Goal: Information Seeking & Learning: Find specific fact

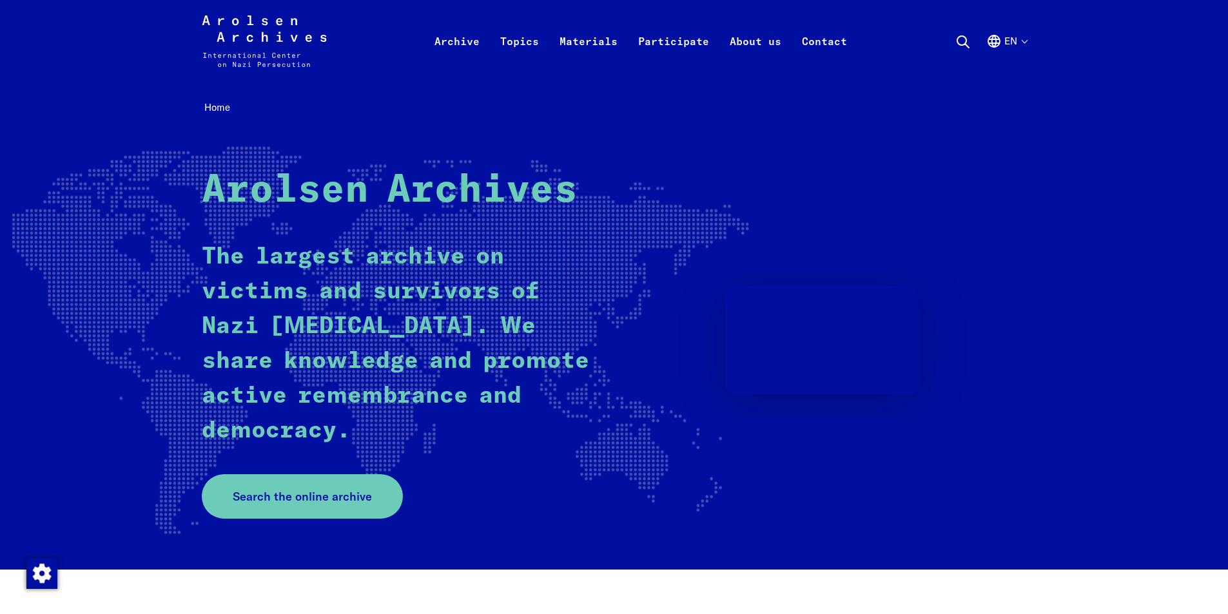
click at [248, 528] on rect at bounding box center [338, 341] width 822 height 391
click at [322, 471] on div "Arolsen Archives The largest archive on victims and survivors of Nazi [MEDICAL_…" at bounding box center [614, 343] width 825 height 351
click at [327, 486] on link "Search the online archive" at bounding box center [302, 496] width 201 height 44
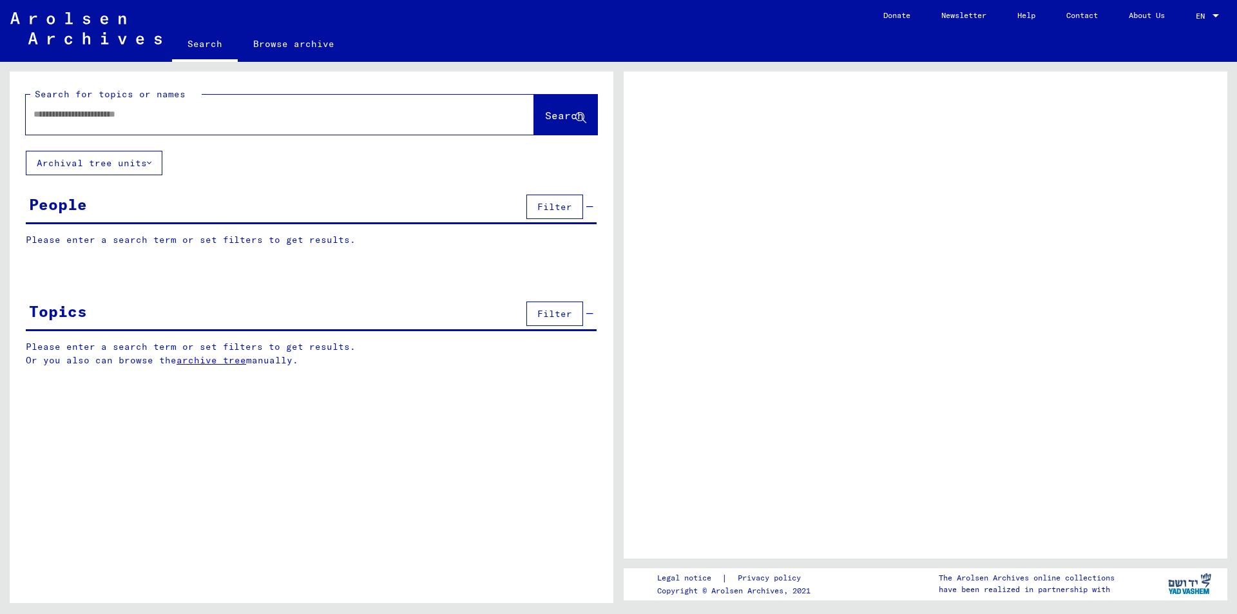
click at [122, 128] on div at bounding box center [265, 114] width 478 height 29
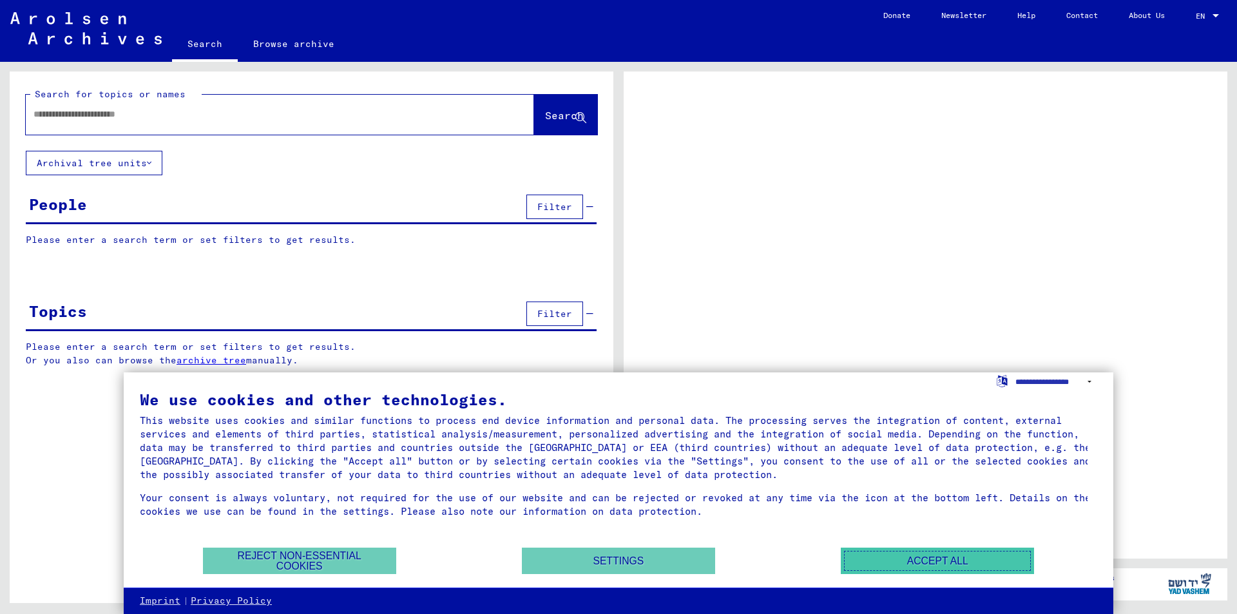
click at [913, 564] on button "Accept all" at bounding box center [937, 561] width 193 height 26
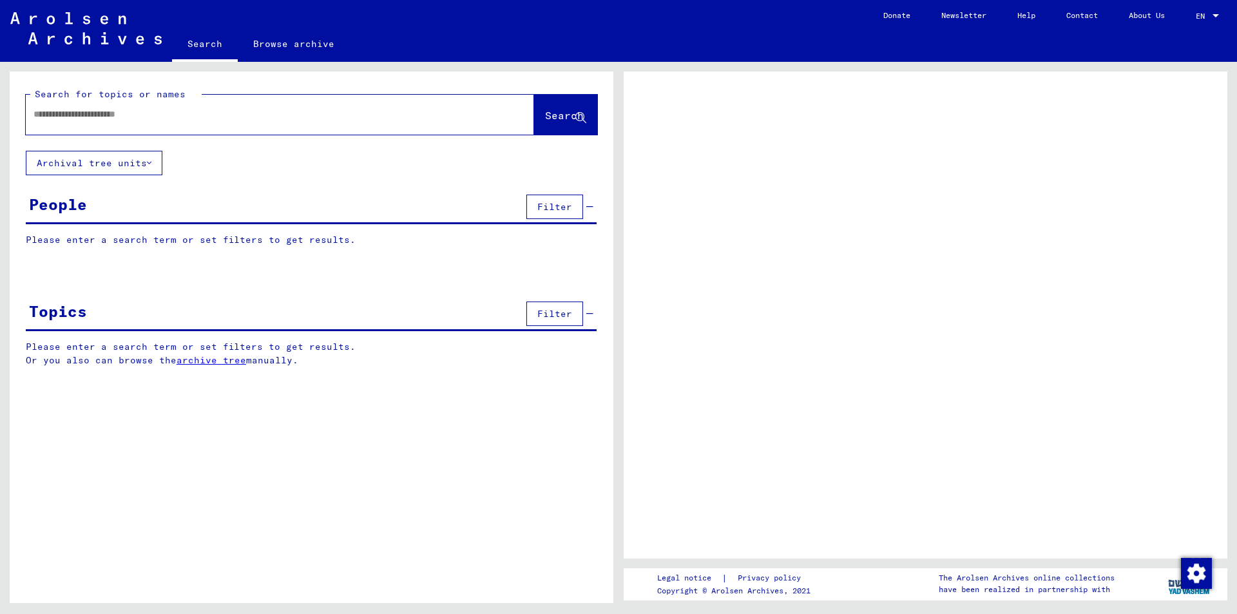
click at [99, 130] on div at bounding box center [280, 115] width 509 height 40
click at [97, 121] on div at bounding box center [265, 114] width 478 height 29
click at [97, 114] on input "text" at bounding box center [269, 115] width 470 height 14
type input "**********"
click at [538, 101] on button "Search" at bounding box center [565, 115] width 63 height 40
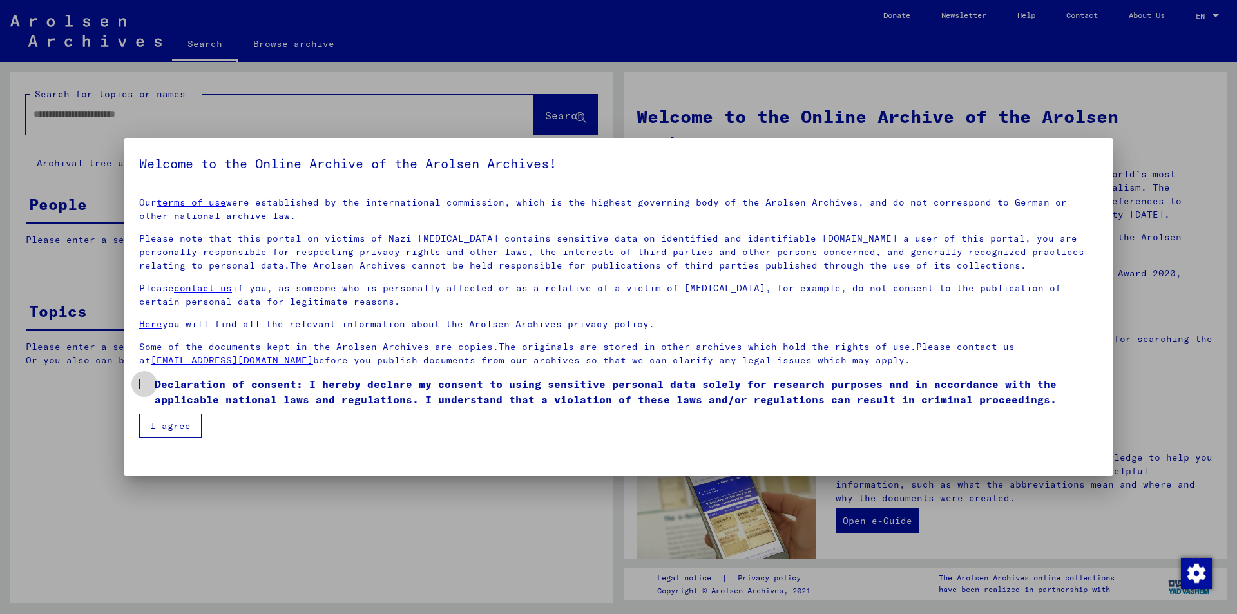
click at [142, 390] on label "Declaration of consent: I hereby declare my consent to using sensitive personal…" at bounding box center [618, 391] width 959 height 31
click at [168, 432] on button "I agree" at bounding box center [170, 426] width 63 height 24
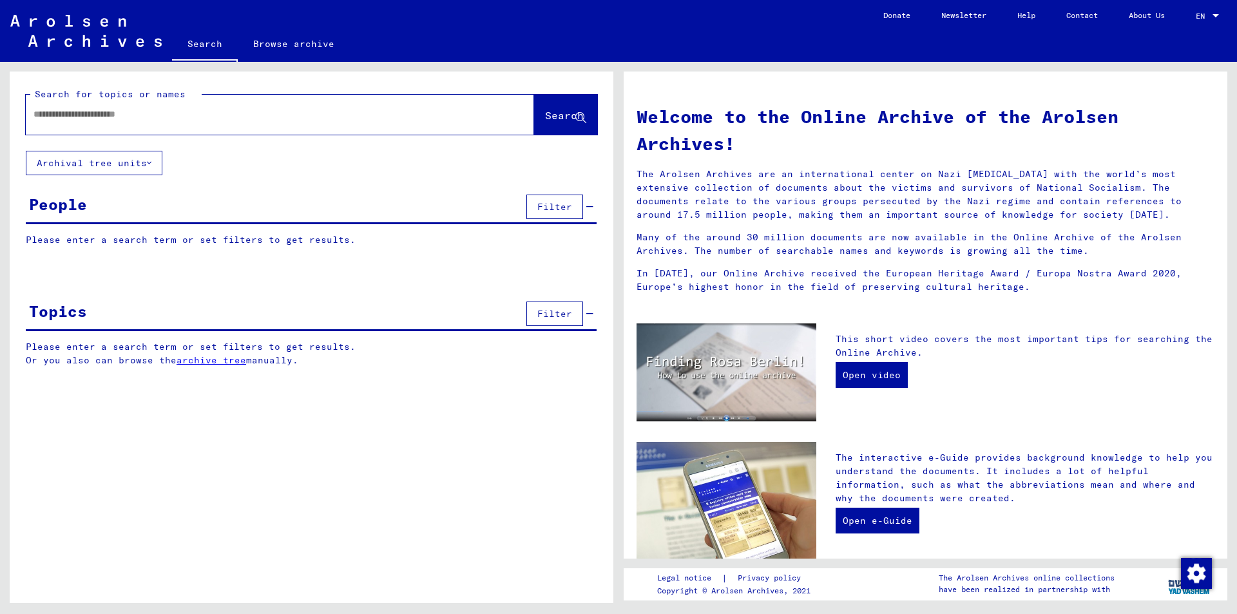
click at [196, 110] on input "text" at bounding box center [265, 115] width 462 height 14
type input "*******"
click at [191, 128] on div "*******" at bounding box center [261, 114] width 470 height 29
click at [187, 115] on input "*******" at bounding box center [265, 115] width 462 height 14
type input "**********"
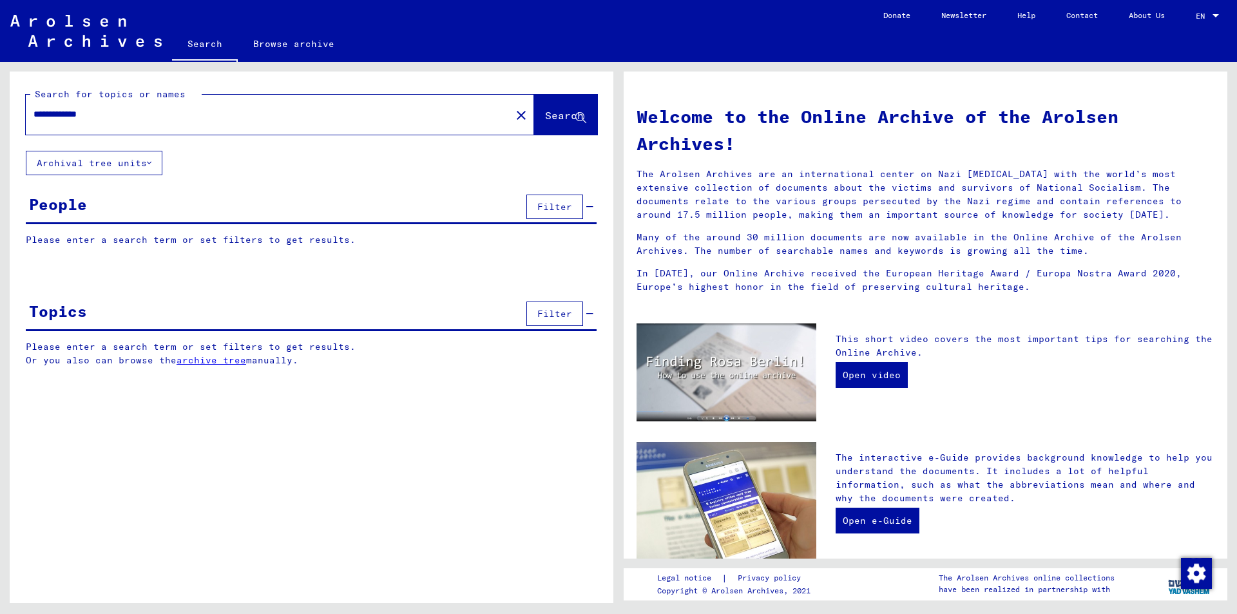
click at [545, 121] on span "Search" at bounding box center [564, 115] width 39 height 13
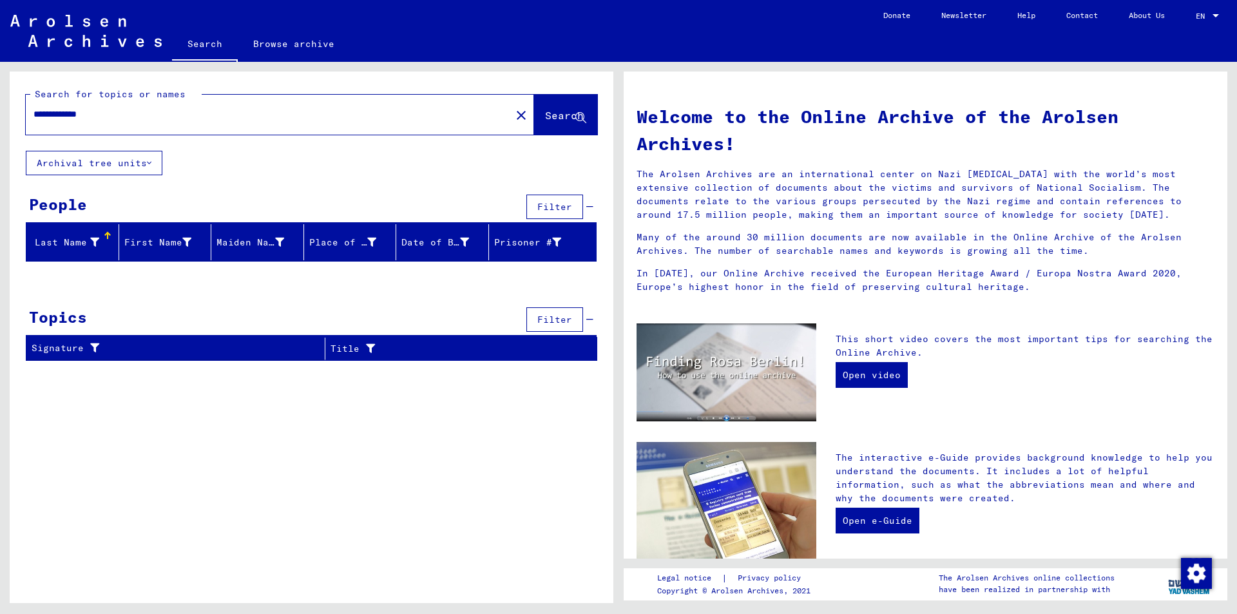
click at [101, 114] on input "**********" at bounding box center [265, 115] width 462 height 14
drag, startPoint x: 70, startPoint y: 116, endPoint x: 121, endPoint y: 115, distance: 50.3
click at [121, 115] on input "**********" at bounding box center [265, 115] width 462 height 14
click at [93, 113] on input "**********" at bounding box center [265, 115] width 462 height 14
drag, startPoint x: 77, startPoint y: 116, endPoint x: 67, endPoint y: 111, distance: 11.0
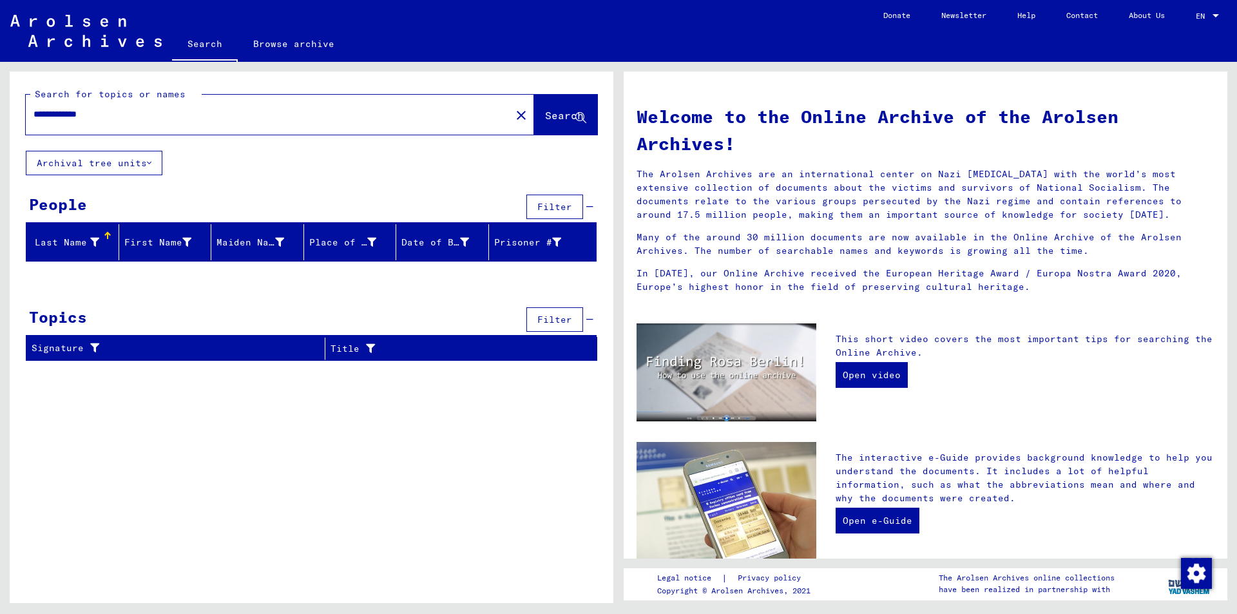
click at [67, 111] on input "**********" at bounding box center [265, 115] width 462 height 14
drag, startPoint x: 67, startPoint y: 116, endPoint x: 122, endPoint y: 114, distance: 54.8
click at [122, 114] on input "**********" at bounding box center [265, 115] width 462 height 14
click at [514, 113] on mat-icon "close" at bounding box center [521, 115] width 15 height 15
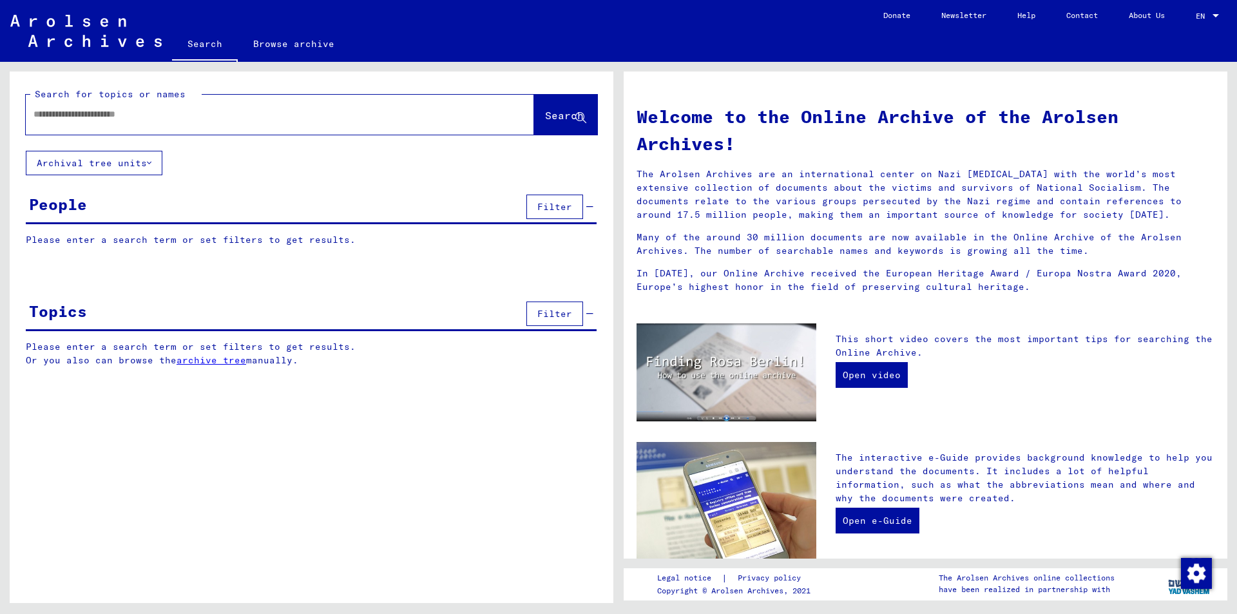
click at [216, 110] on input "text" at bounding box center [265, 115] width 462 height 14
type input "**********"
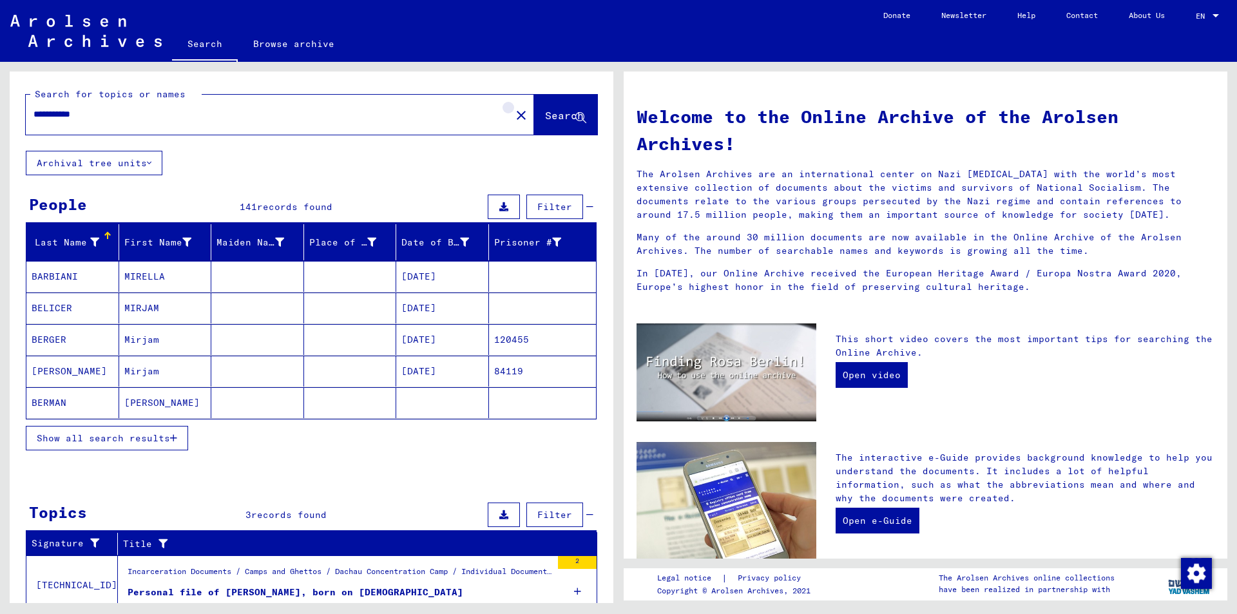
click at [514, 119] on mat-icon "close" at bounding box center [521, 115] width 15 height 15
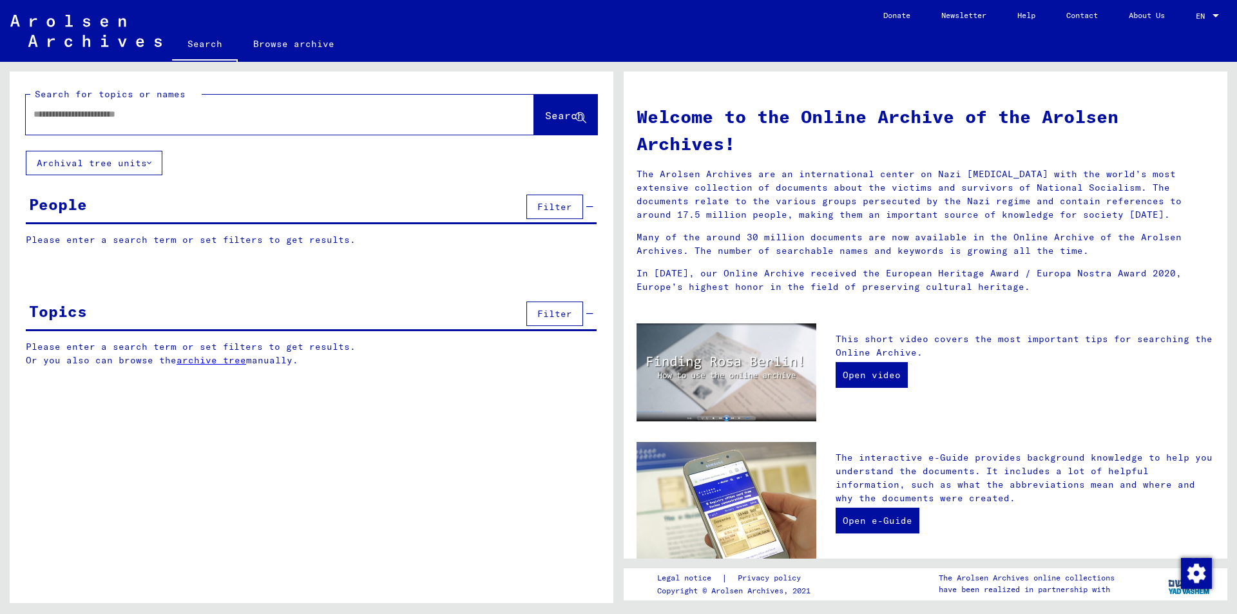
drag, startPoint x: 330, startPoint y: 121, endPoint x: 323, endPoint y: 112, distance: 11.5
click at [329, 120] on div at bounding box center [261, 114] width 470 height 29
click at [323, 112] on input "text" at bounding box center [265, 115] width 462 height 14
type input "*"
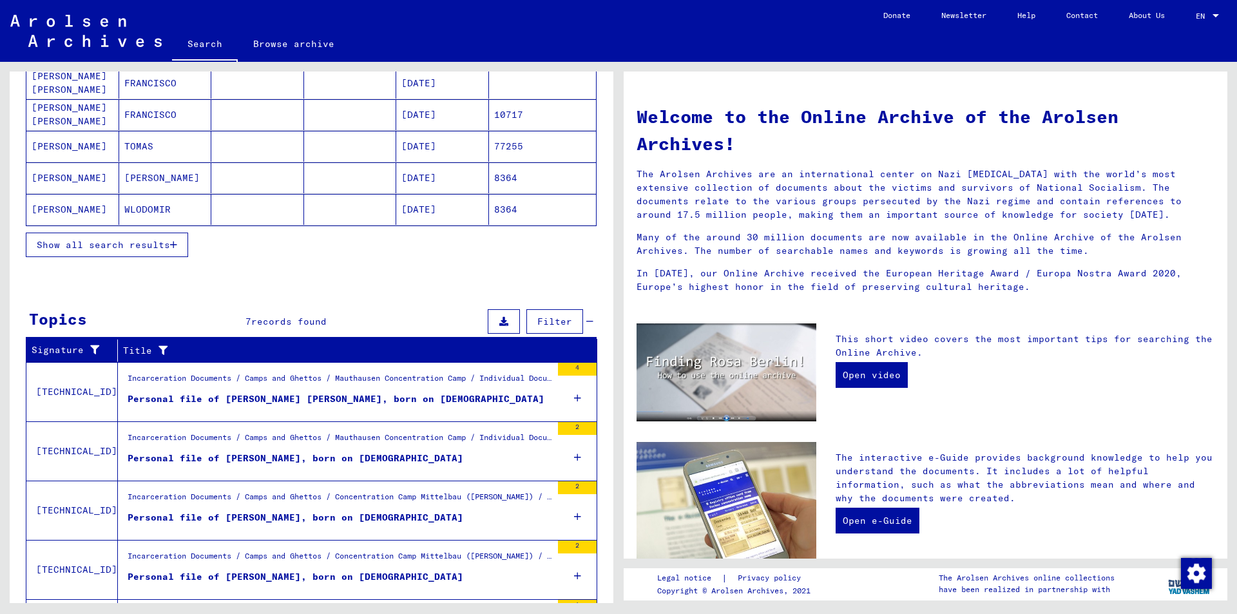
scroll to position [129, 0]
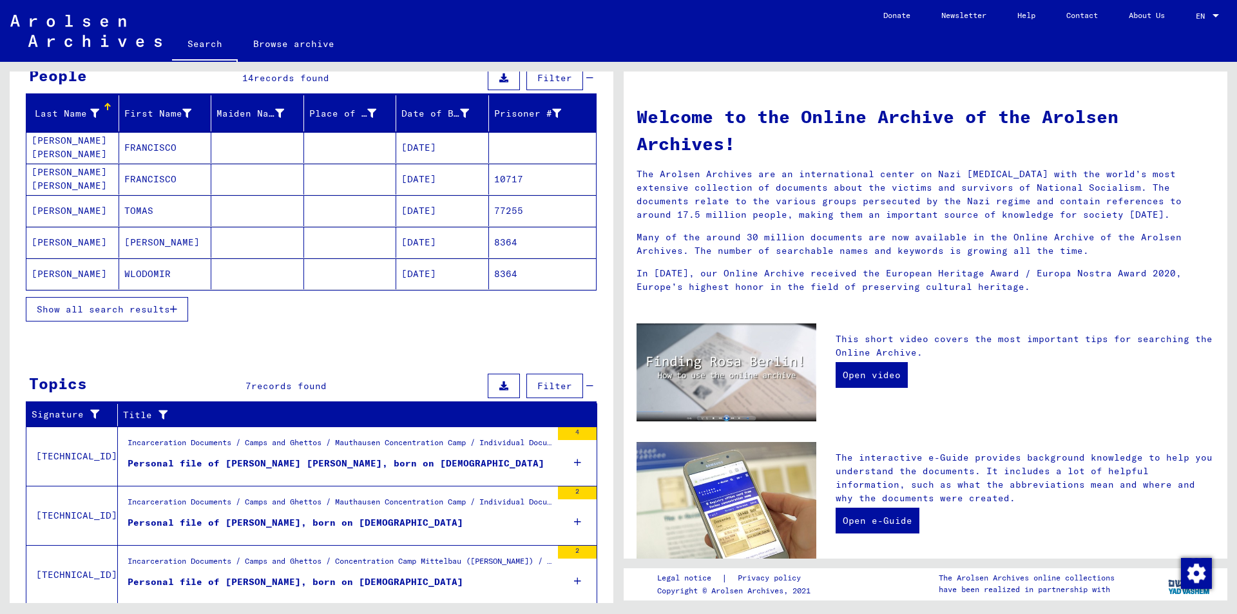
click at [314, 443] on div "Incarceration Documents / Camps and Ghettos / Mauthausen Concentration Camp / I…" at bounding box center [340, 446] width 424 height 18
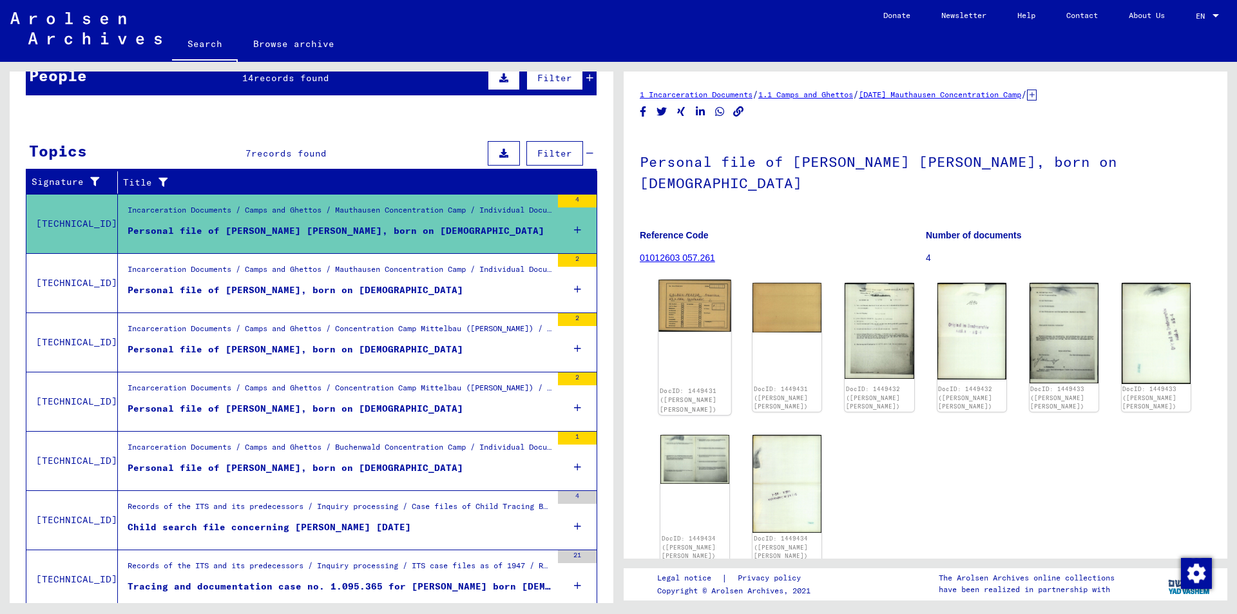
click at [703, 284] on img at bounding box center [695, 306] width 73 height 52
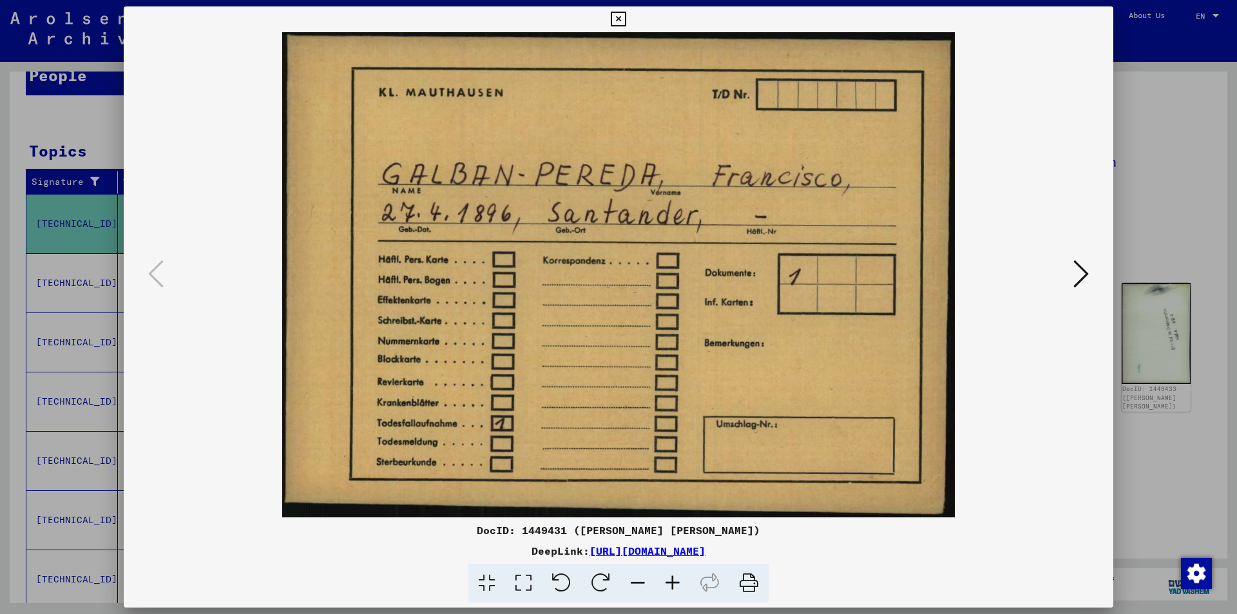
click at [1084, 272] on icon at bounding box center [1081, 273] width 15 height 31
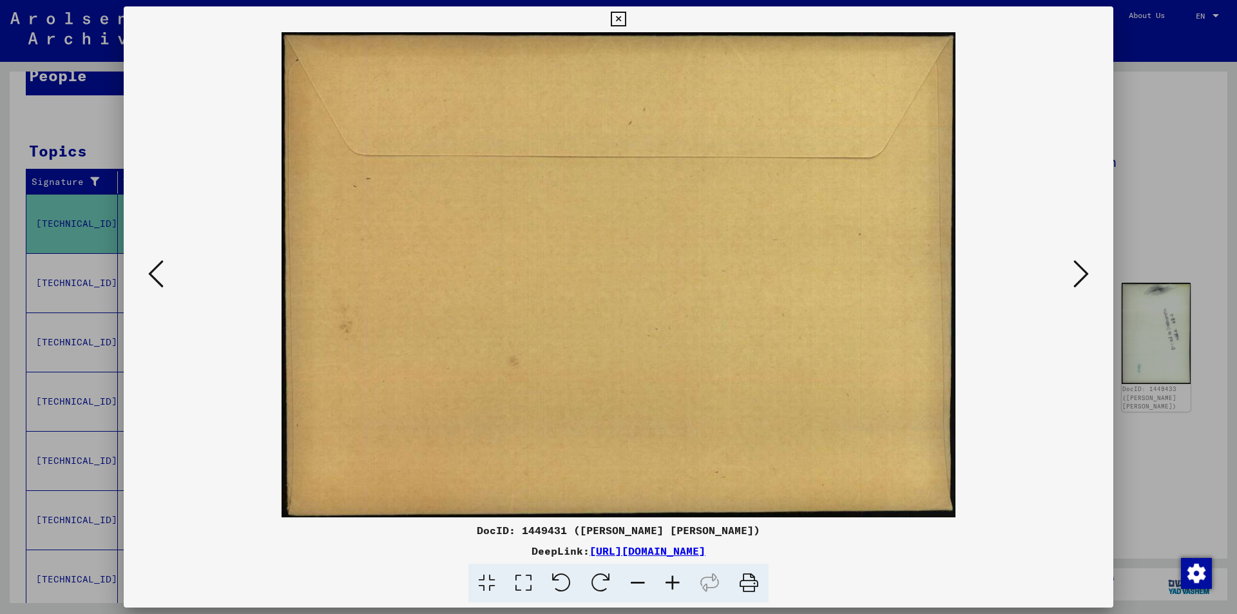
click at [1084, 272] on icon at bounding box center [1081, 273] width 15 height 31
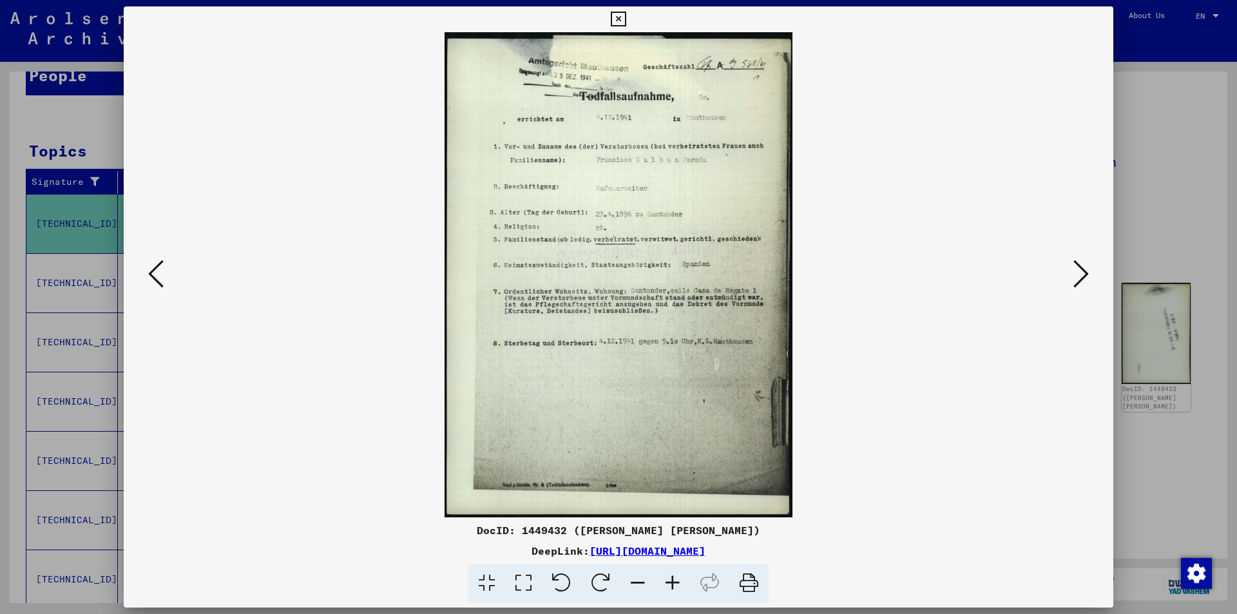
click at [135, 276] on div at bounding box center [619, 274] width 990 height 485
click at [137, 276] on div at bounding box center [619, 274] width 990 height 485
click at [144, 277] on div at bounding box center [619, 274] width 990 height 485
click at [146, 278] on button at bounding box center [155, 275] width 23 height 37
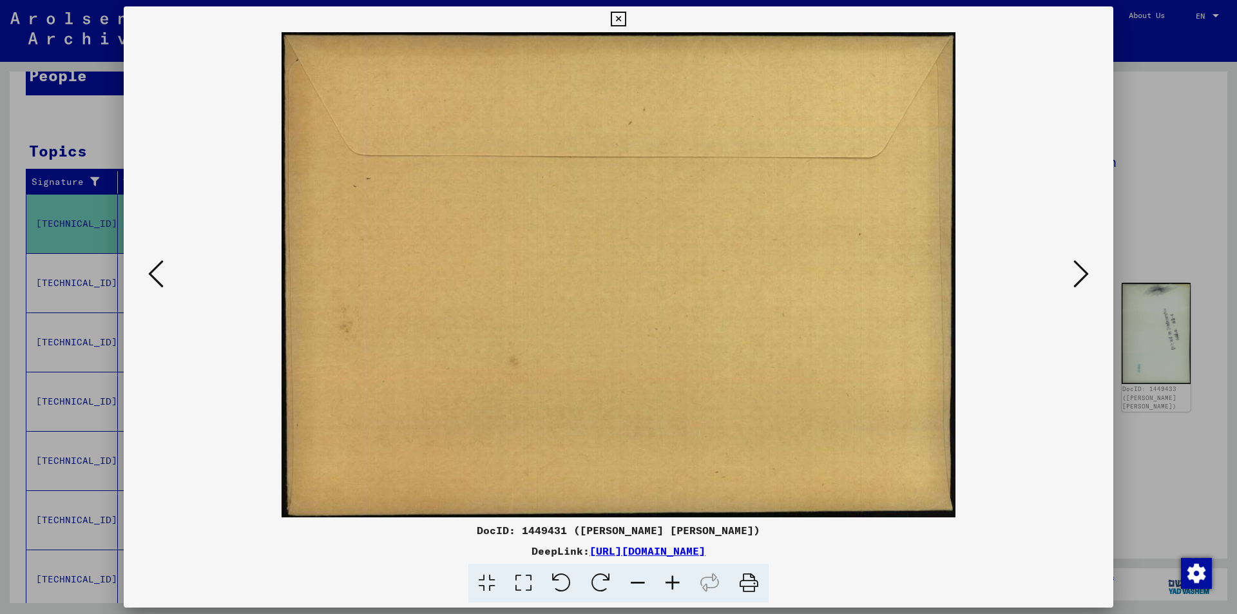
click at [155, 280] on icon at bounding box center [155, 273] width 15 height 31
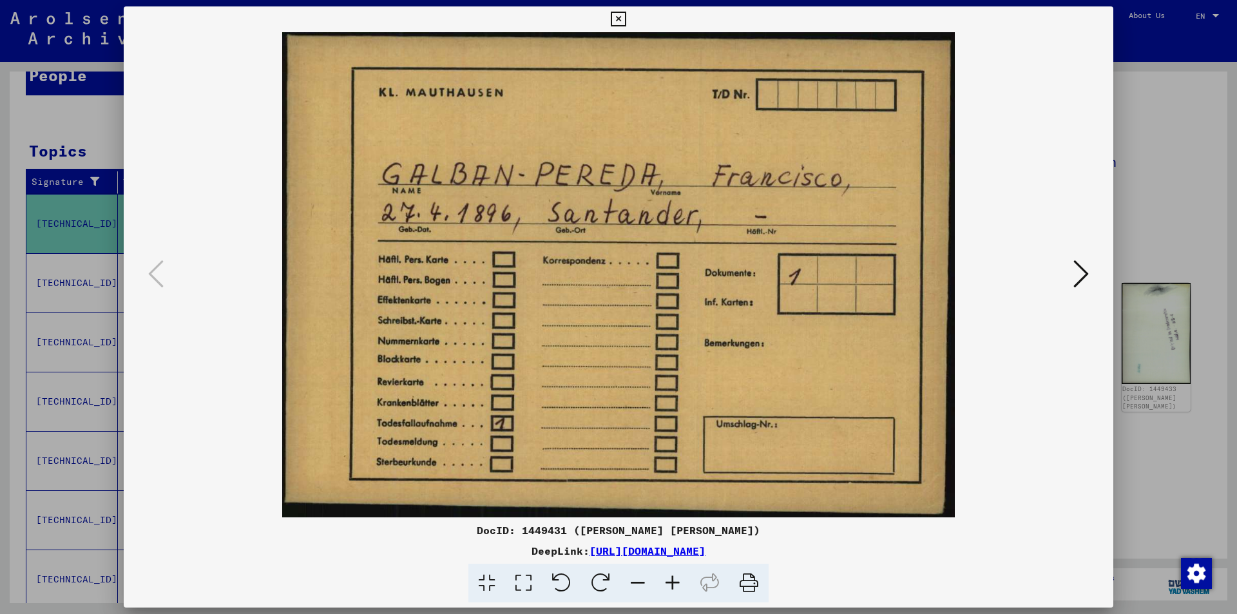
click at [1083, 273] on icon at bounding box center [1081, 273] width 15 height 31
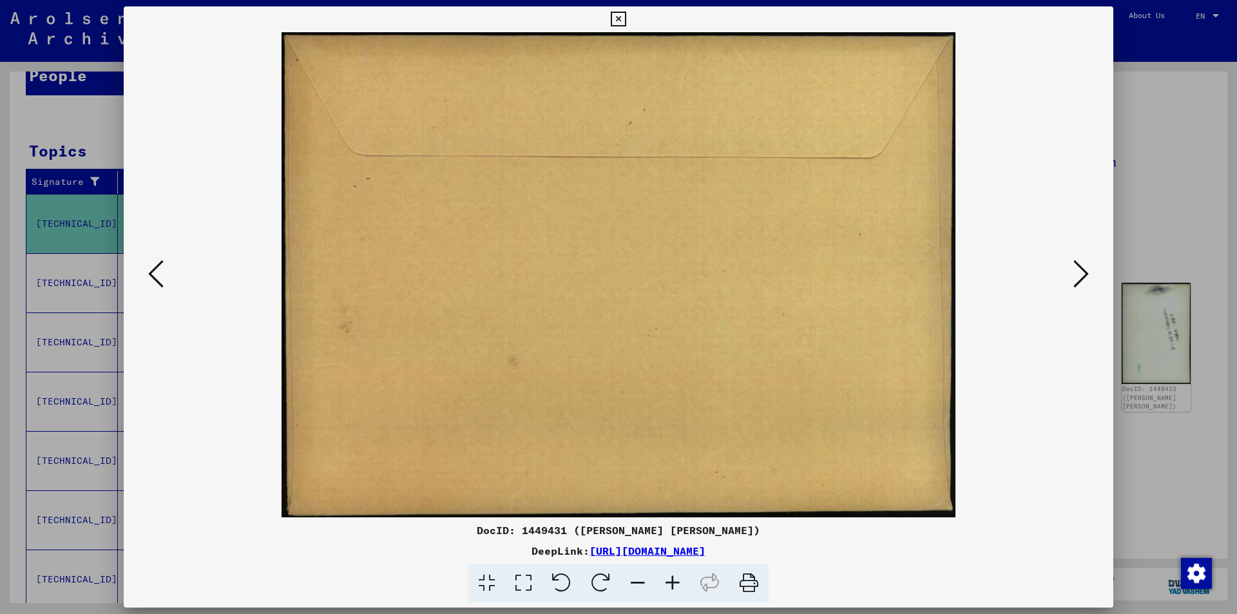
click at [1083, 273] on icon at bounding box center [1081, 273] width 15 height 31
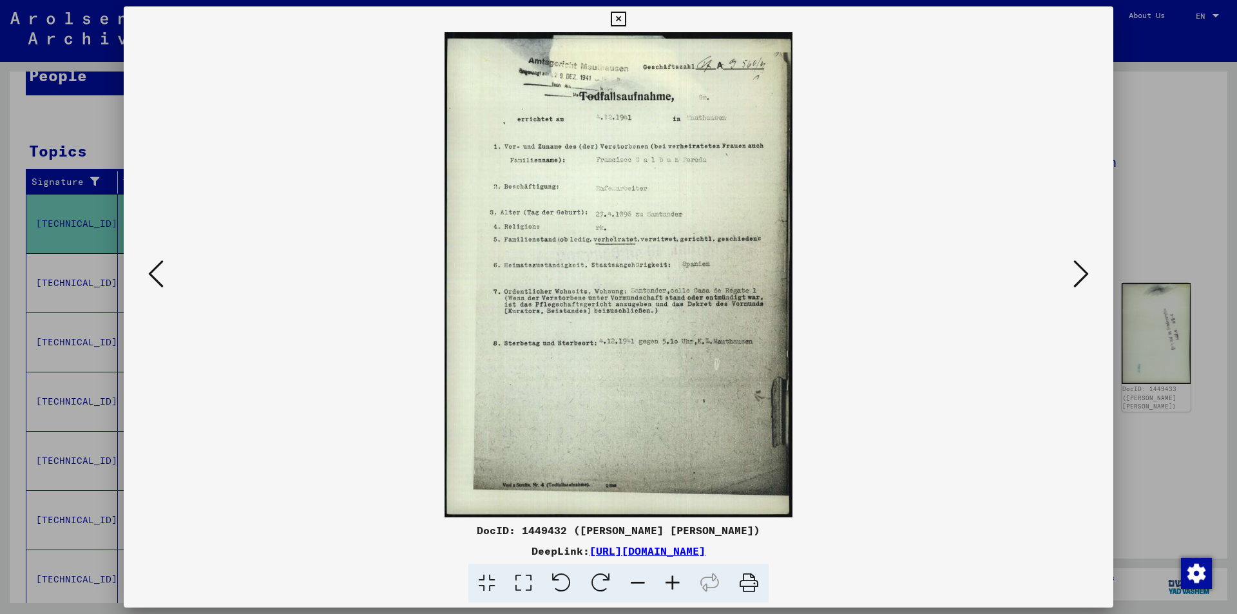
click at [916, 239] on img at bounding box center [619, 274] width 902 height 485
click at [1074, 273] on icon at bounding box center [1081, 273] width 15 height 31
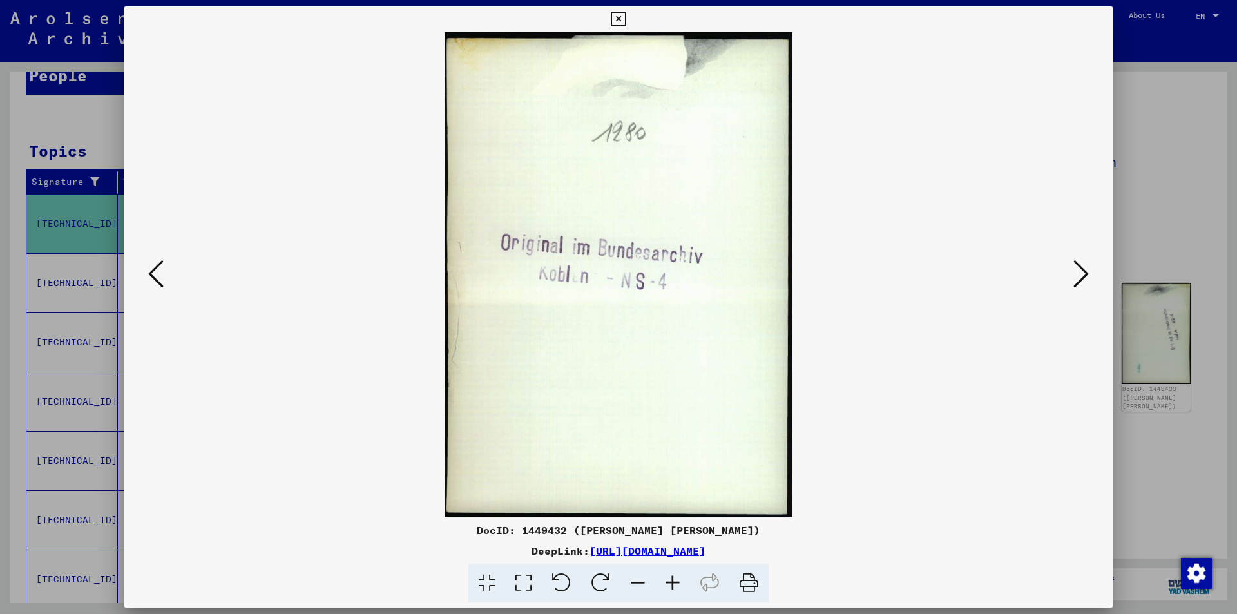
click at [1074, 273] on icon at bounding box center [1081, 273] width 15 height 31
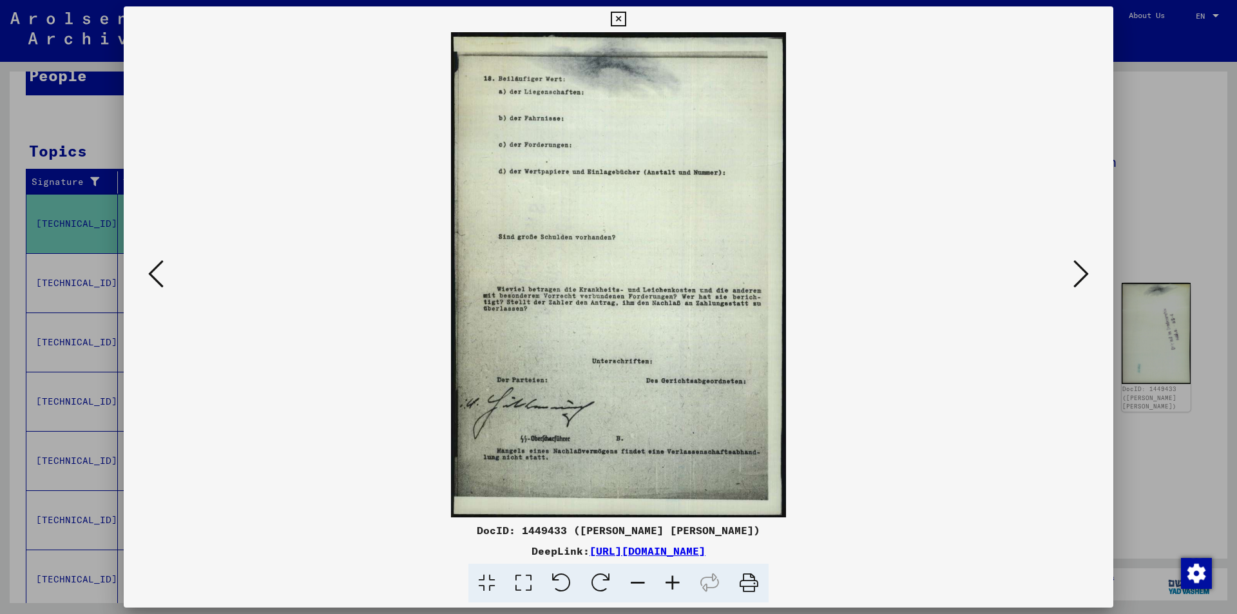
click at [1074, 273] on icon at bounding box center [1081, 273] width 15 height 31
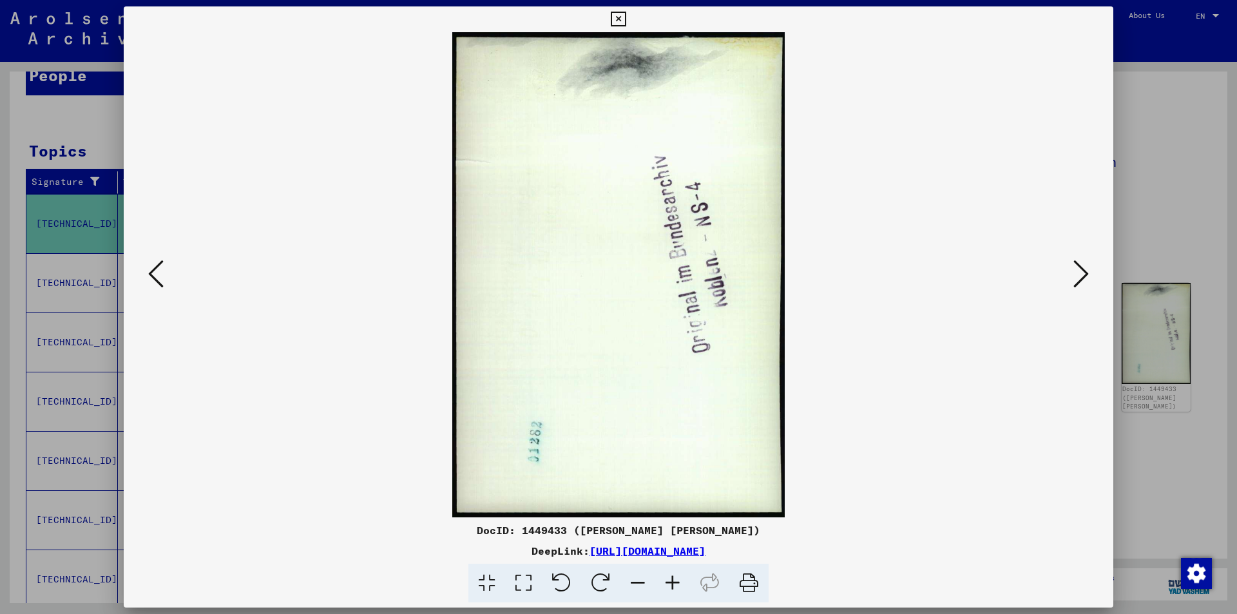
click at [1074, 273] on icon at bounding box center [1081, 273] width 15 height 31
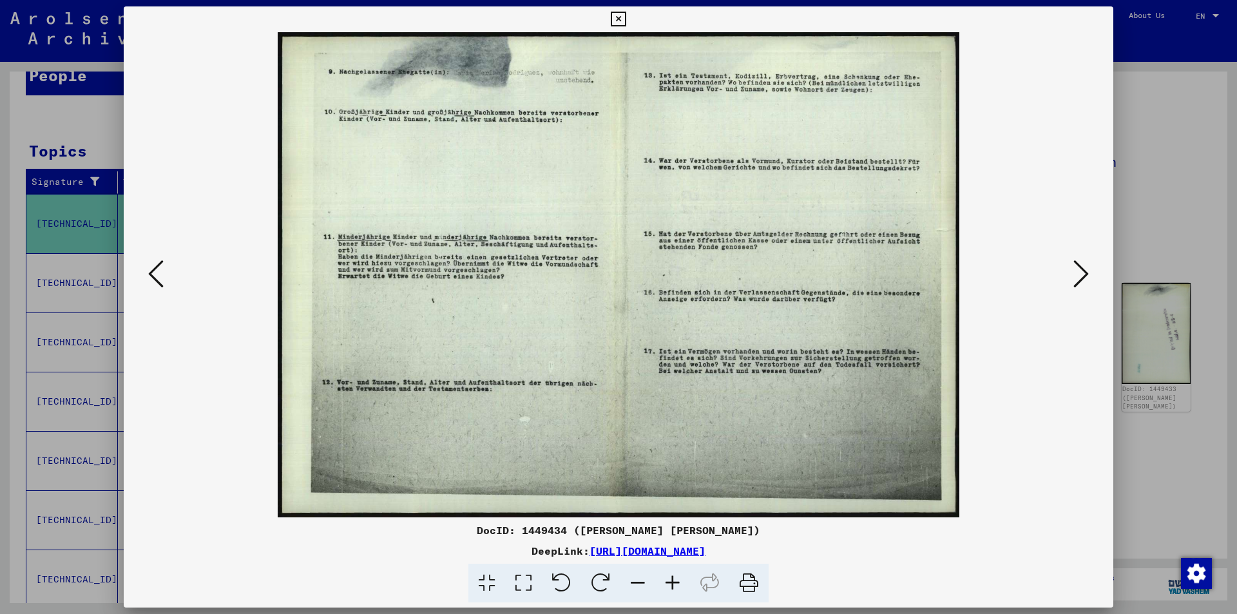
click at [1074, 273] on icon at bounding box center [1081, 273] width 15 height 31
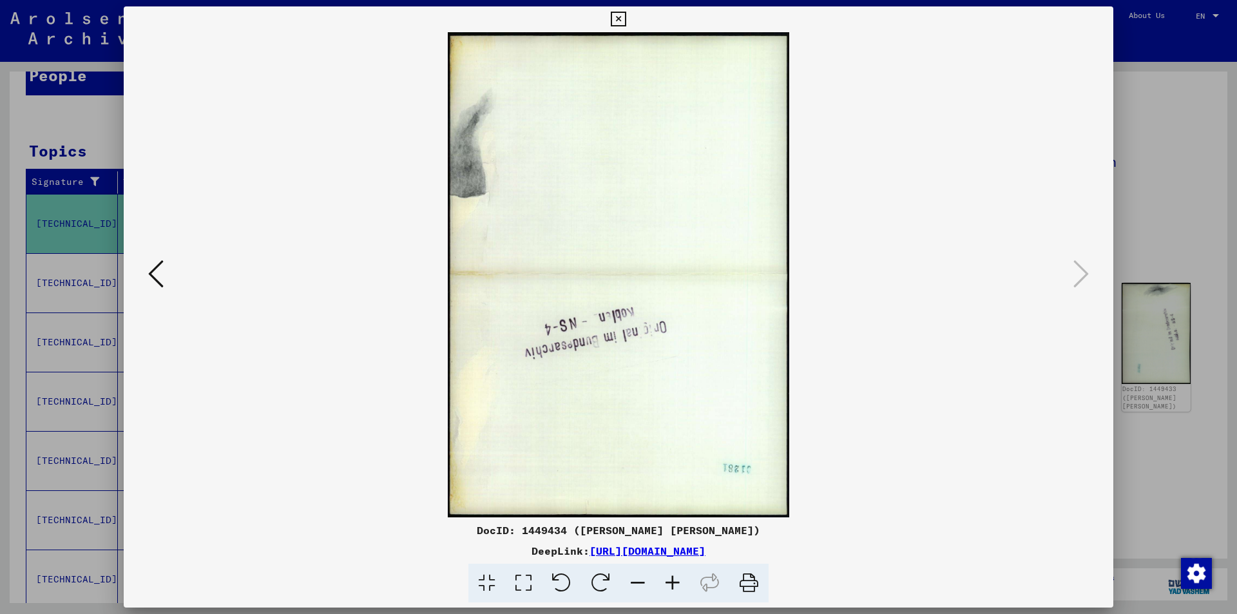
click at [1143, 307] on div at bounding box center [618, 307] width 1237 height 614
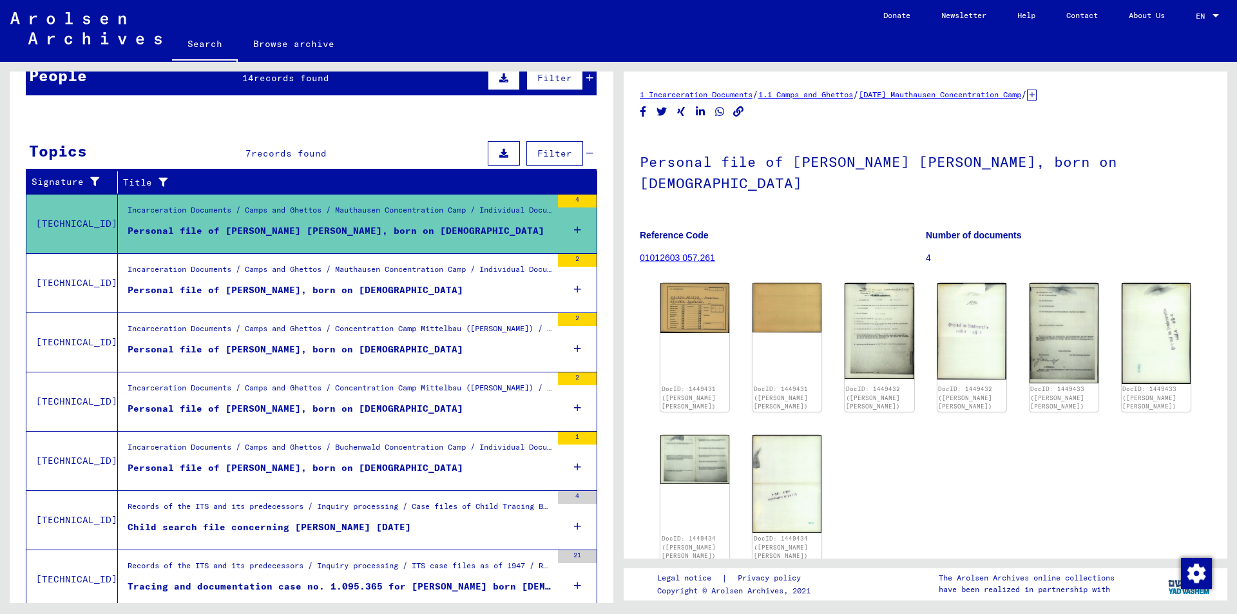
click at [519, 293] on figure "Personal file of [PERSON_NAME], born on [DEMOGRAPHIC_DATA]" at bounding box center [340, 293] width 424 height 19
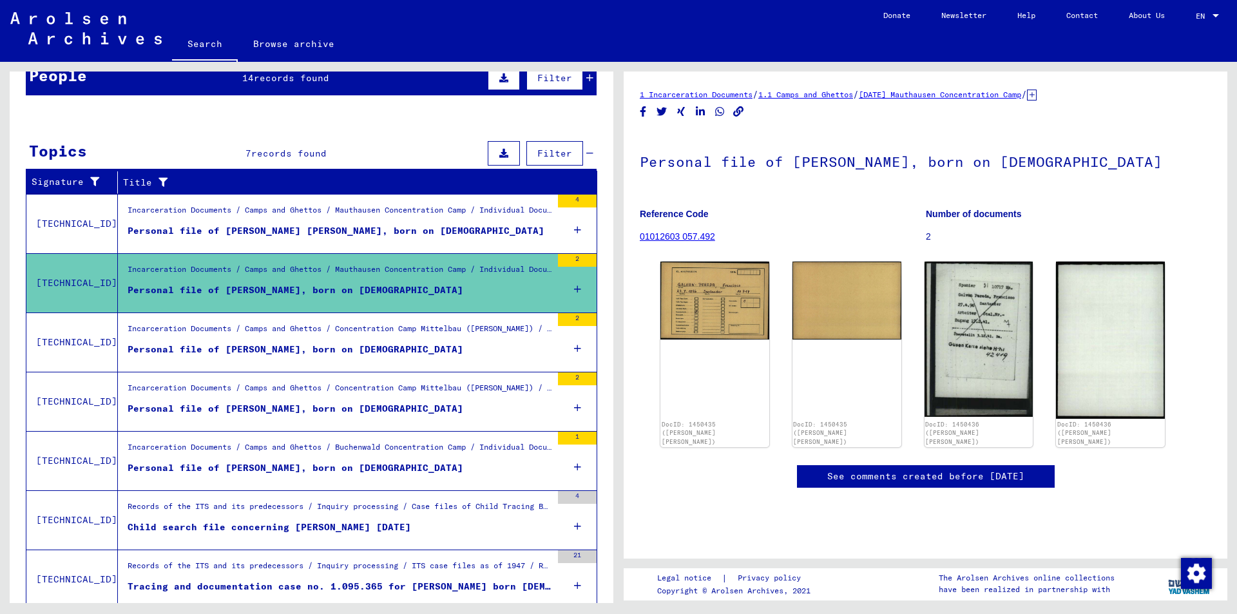
click at [496, 360] on figure "Personal file of [PERSON_NAME], born on [DEMOGRAPHIC_DATA]" at bounding box center [340, 352] width 424 height 19
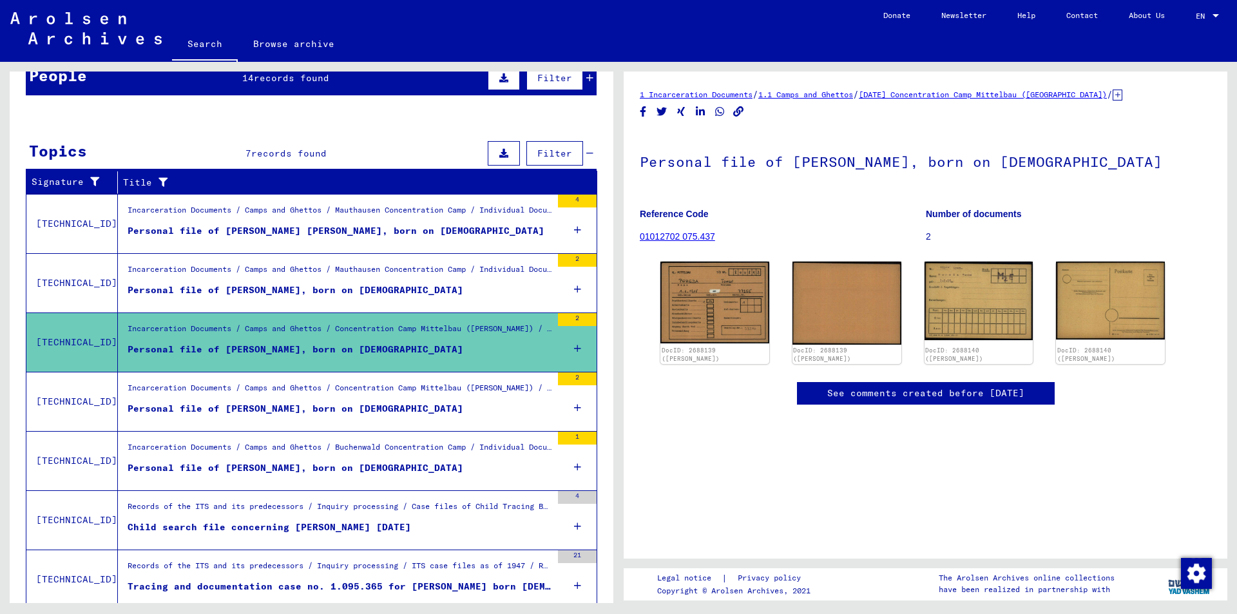
click at [505, 406] on figure "Personal file of [PERSON_NAME], born on [DEMOGRAPHIC_DATA]" at bounding box center [340, 411] width 424 height 19
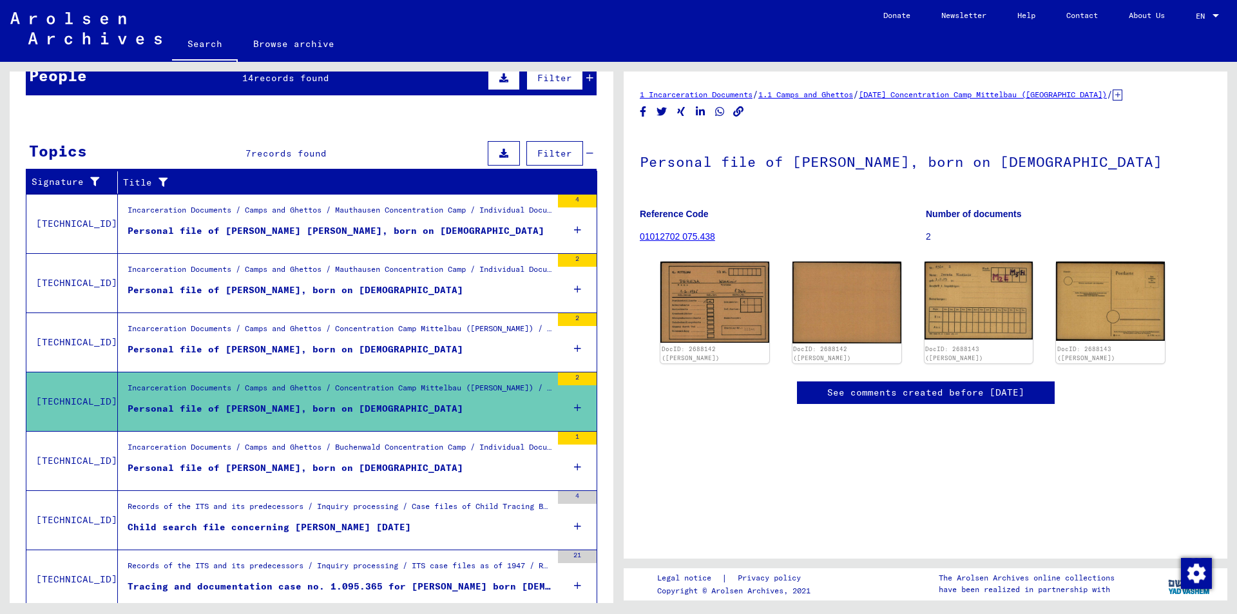
click at [501, 461] on figure "Personal file of [PERSON_NAME], born on [DEMOGRAPHIC_DATA]" at bounding box center [340, 470] width 424 height 19
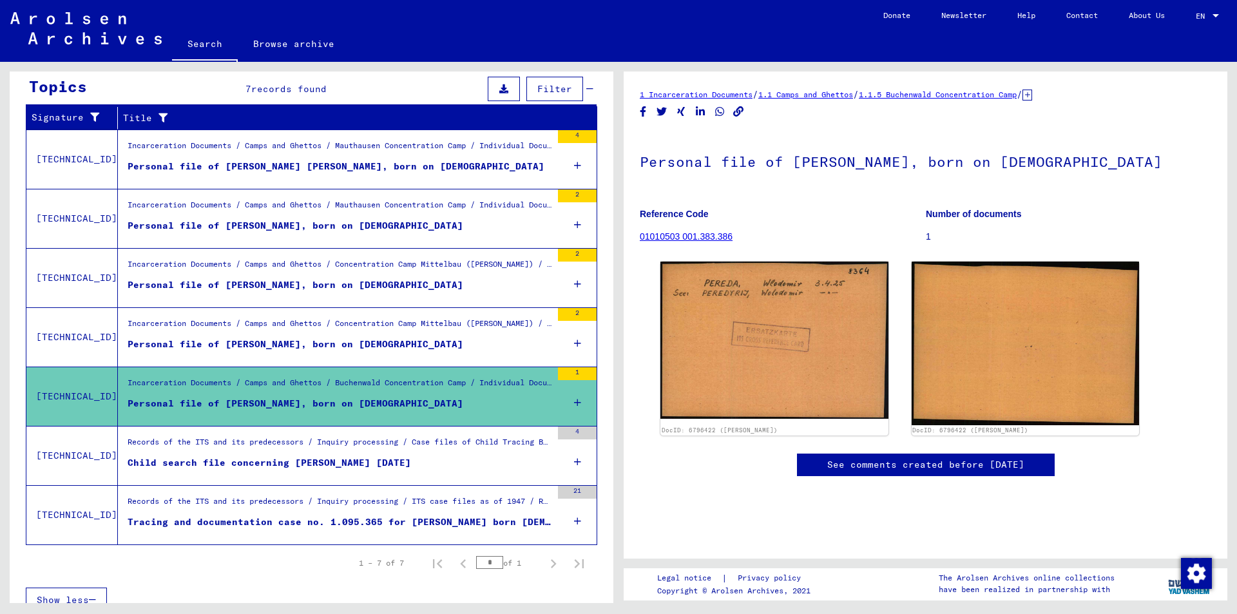
scroll to position [64, 0]
click at [490, 458] on figure "Child search file concerning [PERSON_NAME] [DATE]" at bounding box center [340, 465] width 424 height 19
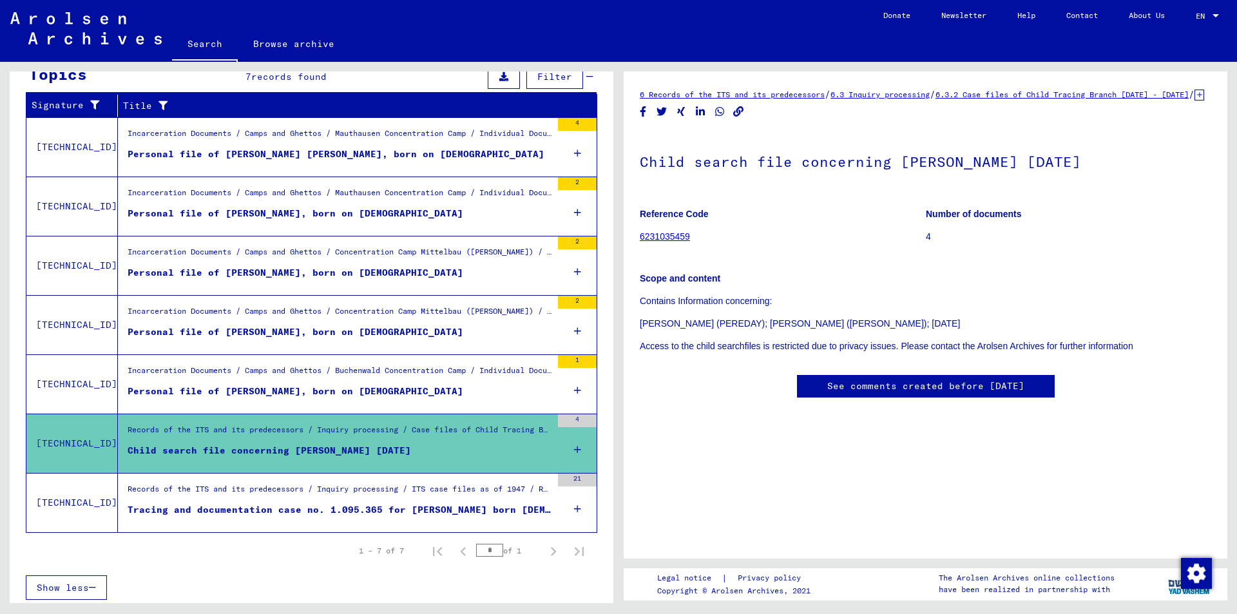
scroll to position [209, 0]
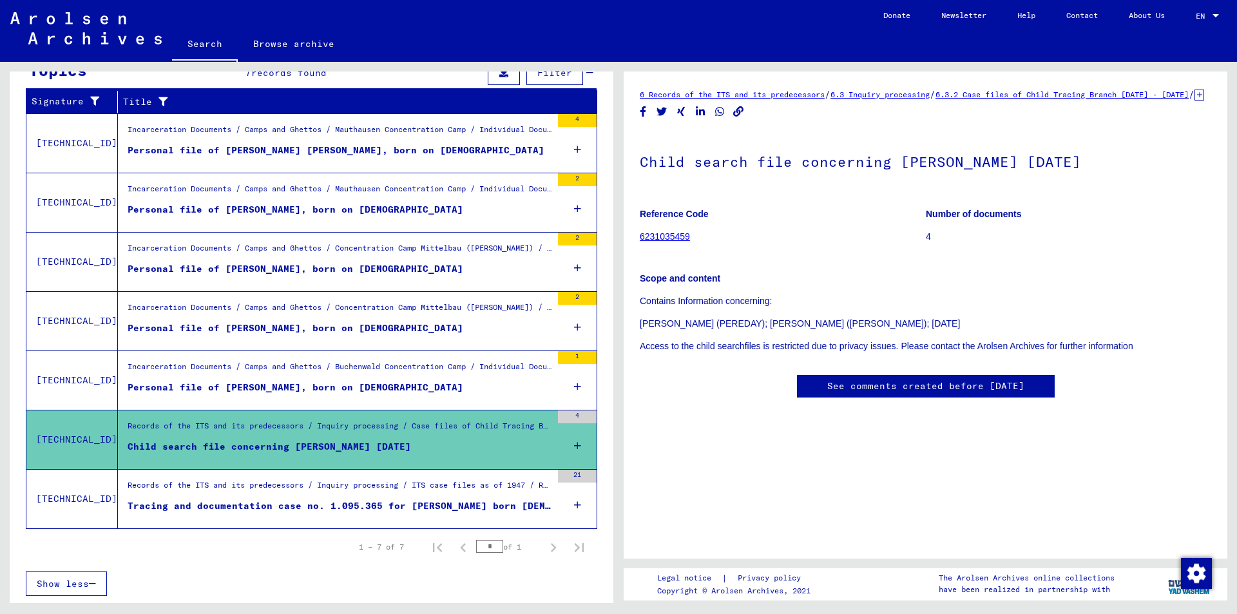
click at [537, 501] on div "Tracing and documentation case no. 1.095.365 for [PERSON_NAME] born [DEMOGRAPHI…" at bounding box center [340, 506] width 424 height 14
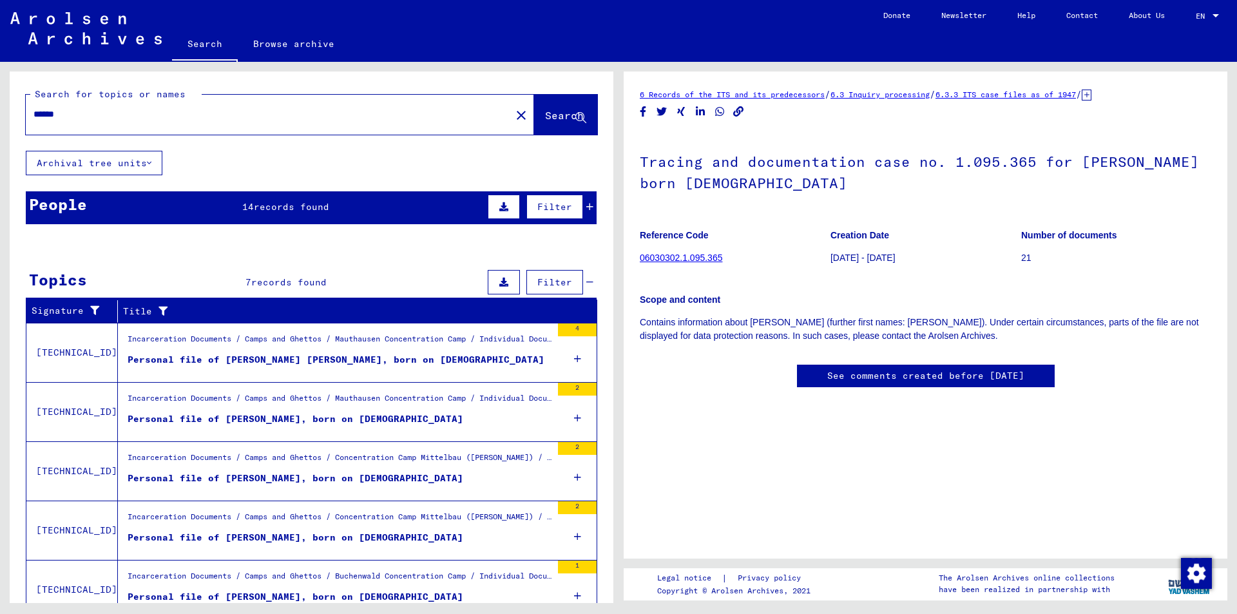
click at [148, 119] on input "******" at bounding box center [269, 115] width 470 height 14
drag, startPoint x: 73, startPoint y: 116, endPoint x: 5, endPoint y: 105, distance: 69.2
click at [0, 104] on div "Search for topics or names ****** close Search Archival tree units People 14 re…" at bounding box center [309, 332] width 619 height 541
type input "*"
type input "**********"
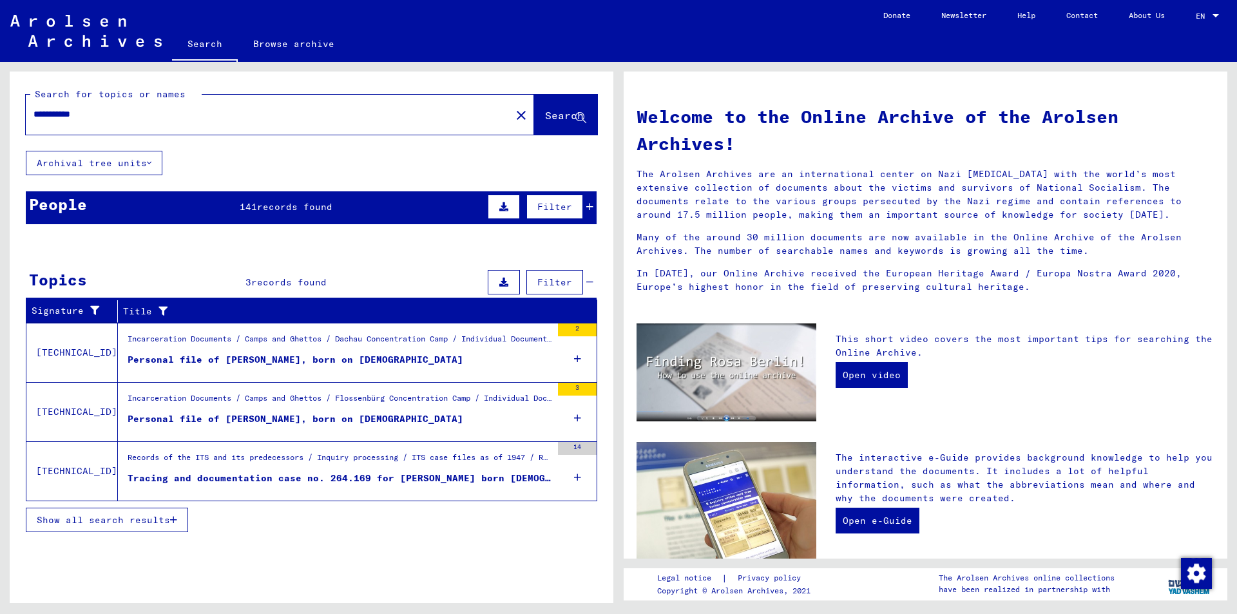
click at [438, 367] on figure "Personal file of [PERSON_NAME], born on [DEMOGRAPHIC_DATA]" at bounding box center [340, 362] width 424 height 19
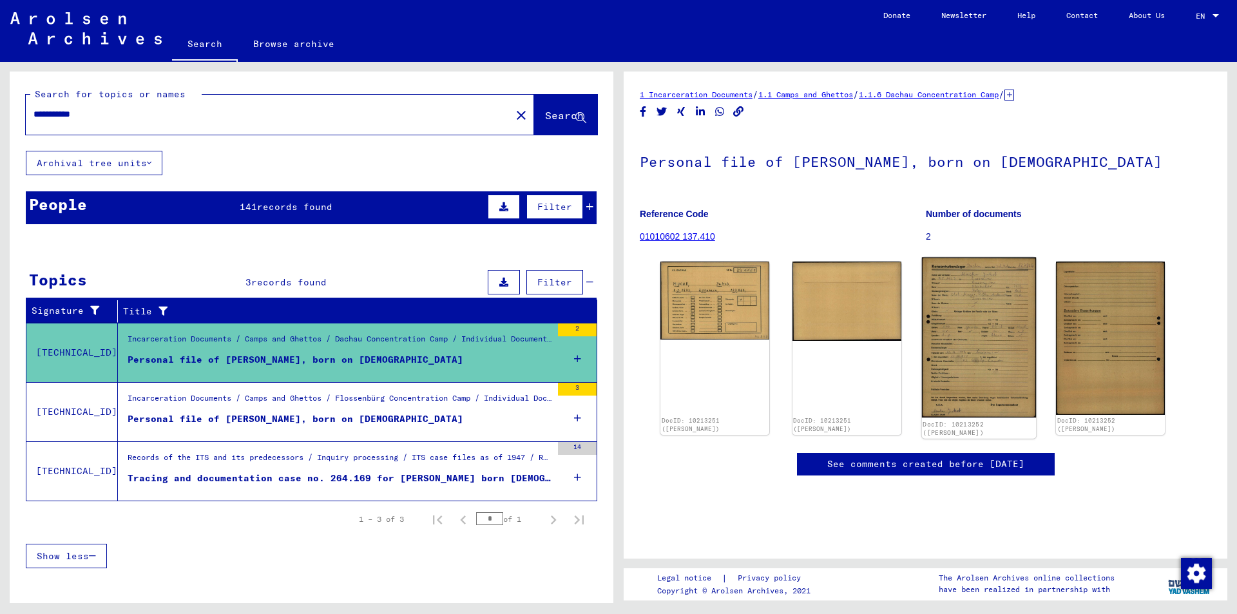
click at [981, 364] on img at bounding box center [979, 338] width 114 height 160
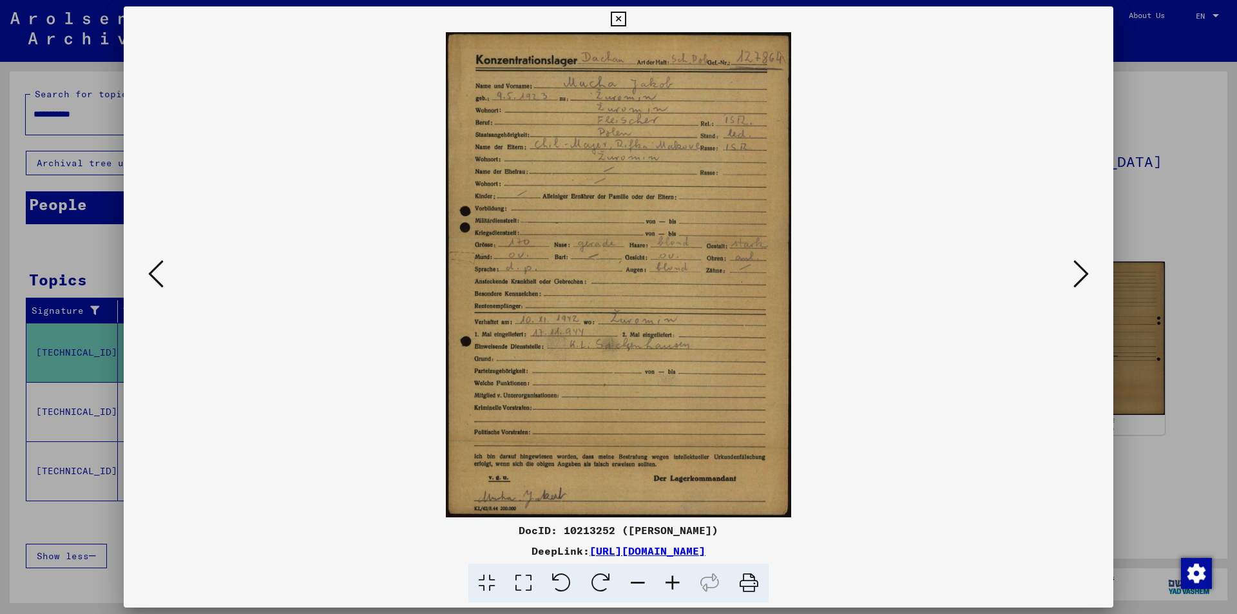
click at [1078, 271] on icon at bounding box center [1081, 273] width 15 height 31
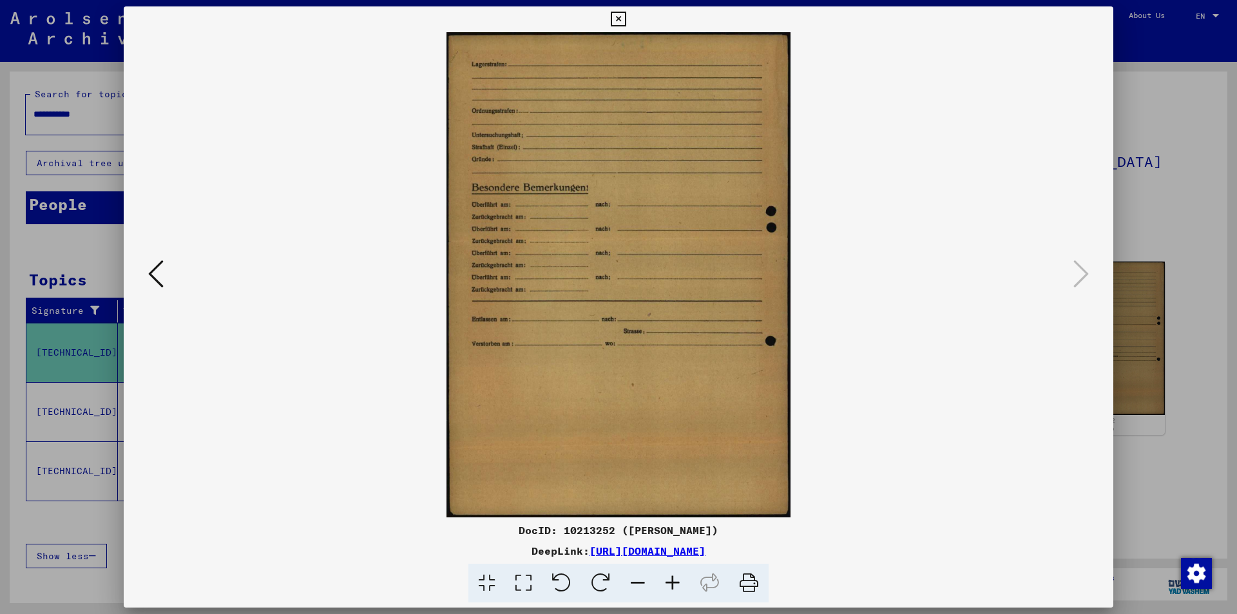
click at [1155, 314] on div at bounding box center [618, 307] width 1237 height 614
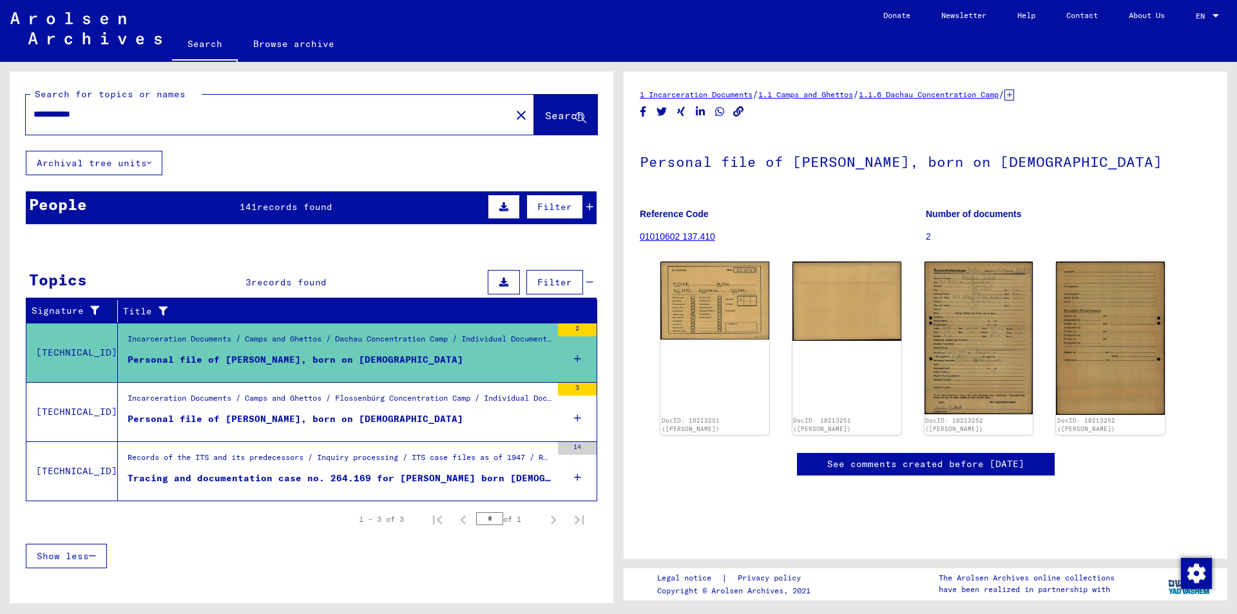
click at [418, 407] on div "Incarceration Documents / Camps and Ghettos / Flossenbürg Concentration Camp / …" at bounding box center [340, 402] width 424 height 18
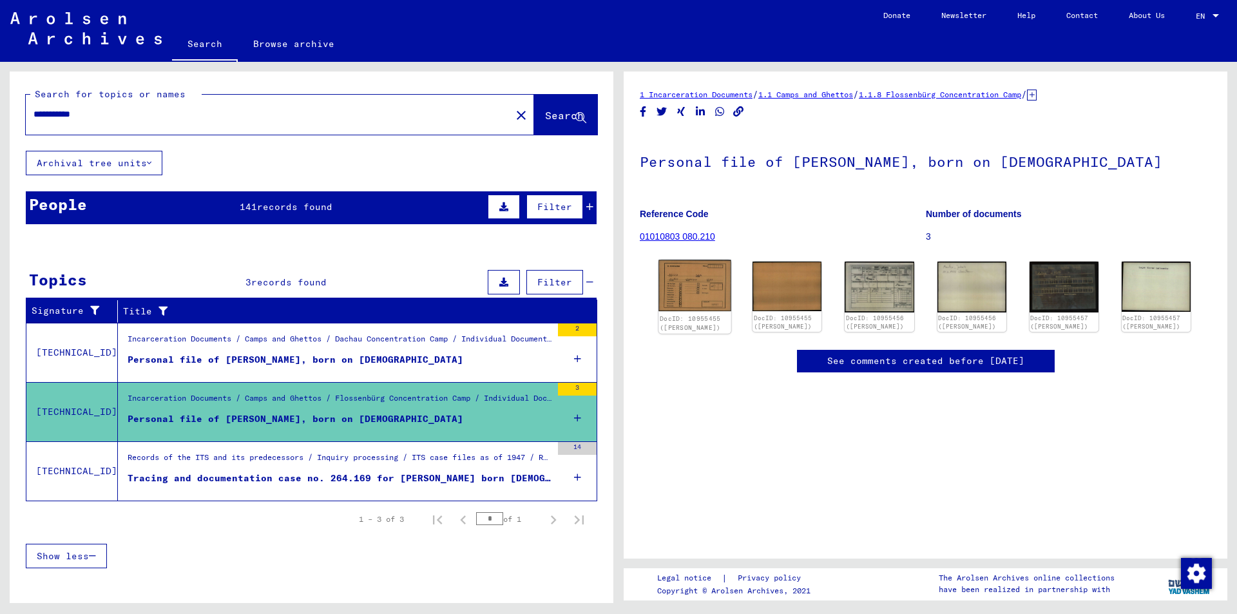
click at [697, 291] on img at bounding box center [695, 286] width 73 height 52
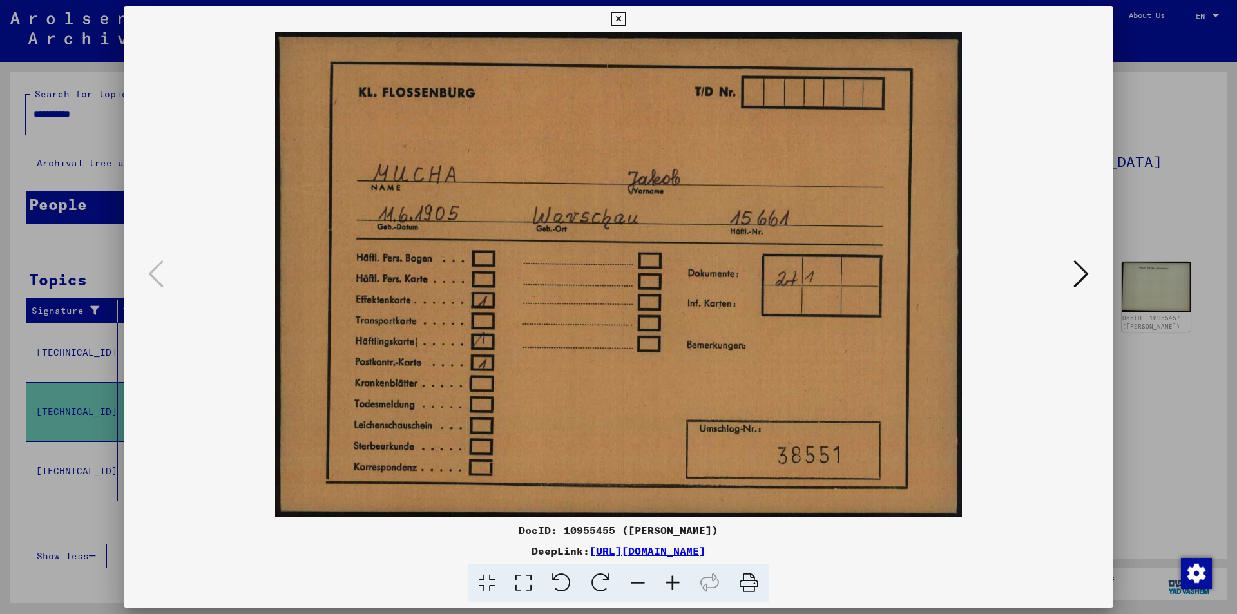
click at [1081, 279] on icon at bounding box center [1081, 273] width 15 height 31
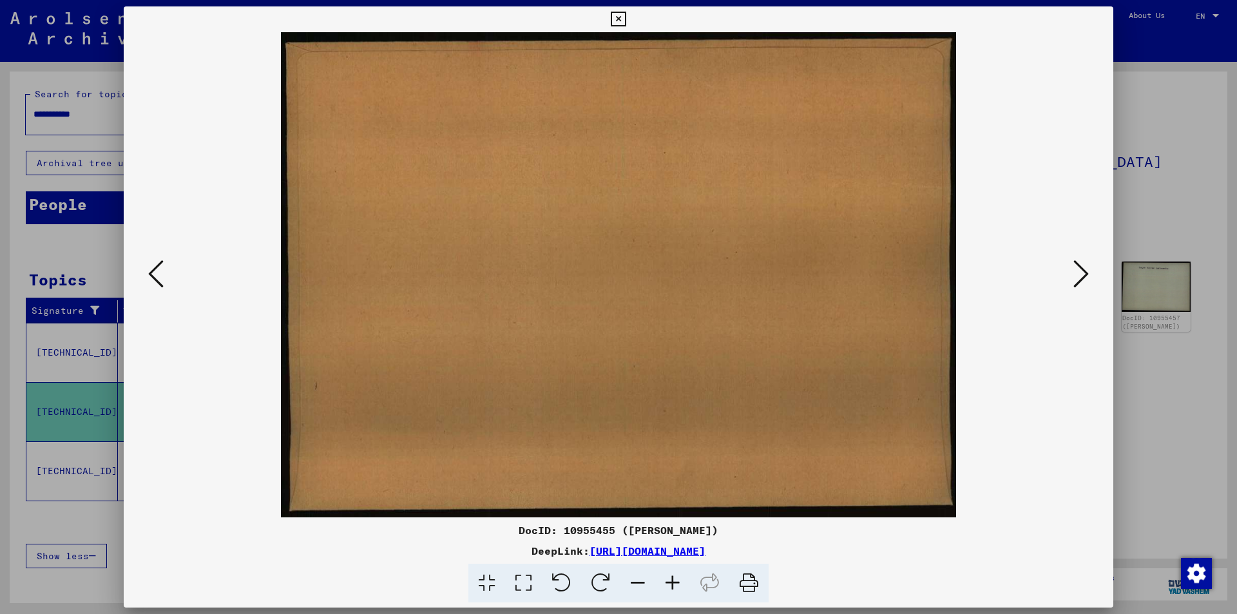
click at [1081, 279] on icon at bounding box center [1081, 273] width 15 height 31
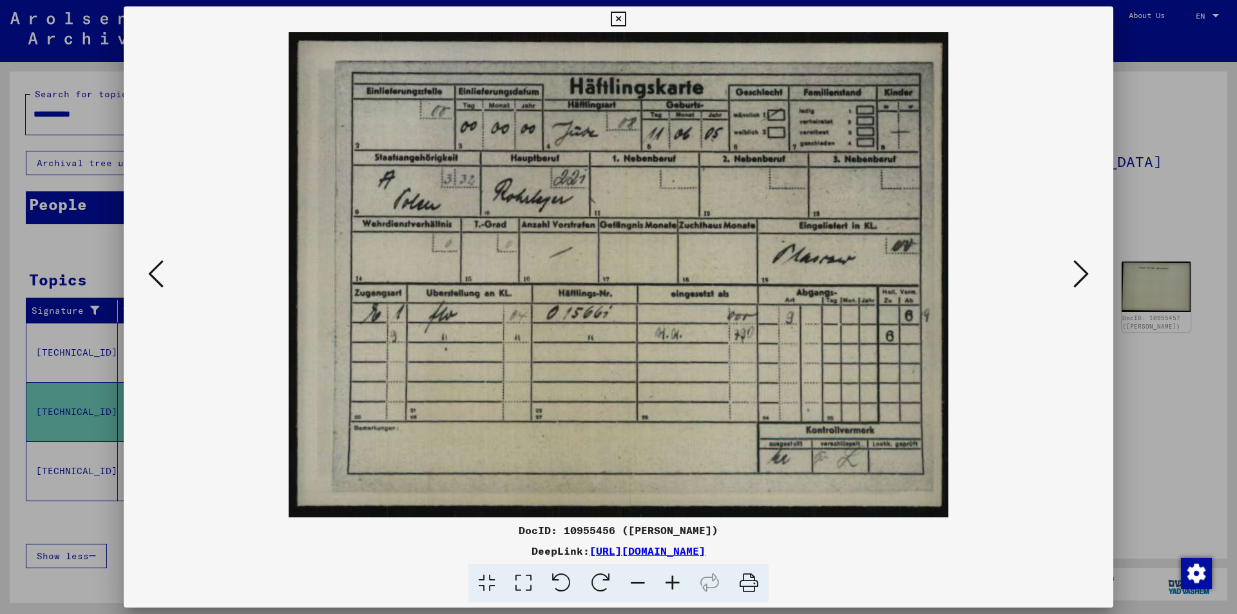
click at [28, 407] on div at bounding box center [618, 307] width 1237 height 614
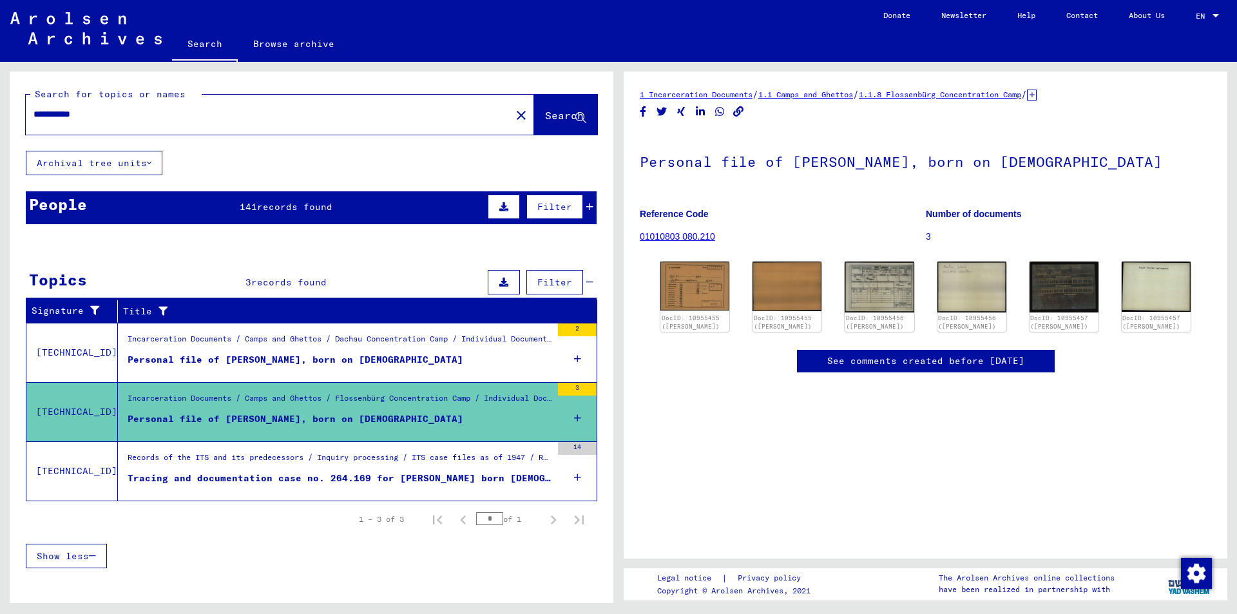
click at [553, 487] on td "Records of the ITS and its predecessors / Inquiry processing / ITS case files a…" at bounding box center [357, 470] width 479 height 59
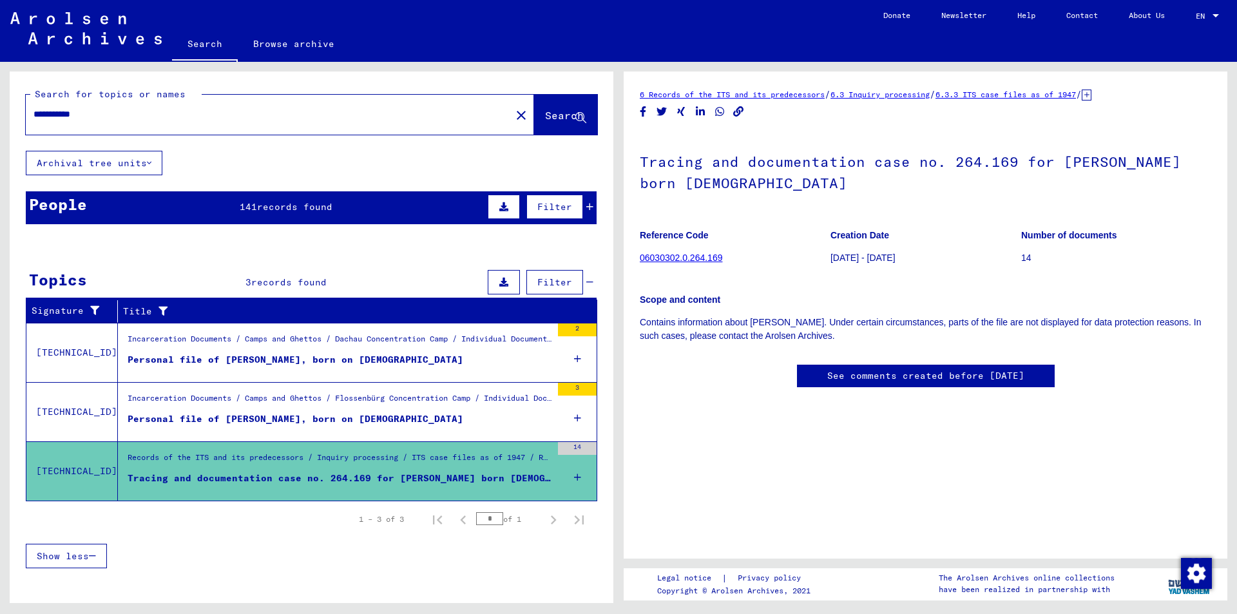
scroll to position [193, 0]
click at [590, 207] on icon at bounding box center [590, 206] width 7 height 9
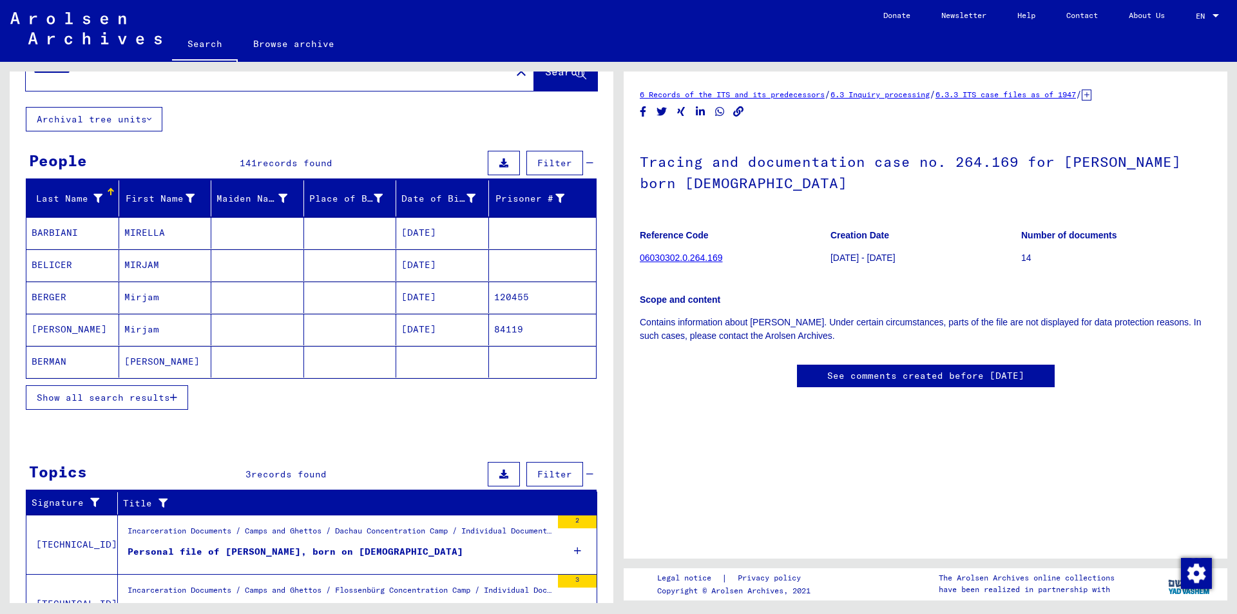
scroll to position [64, 0]
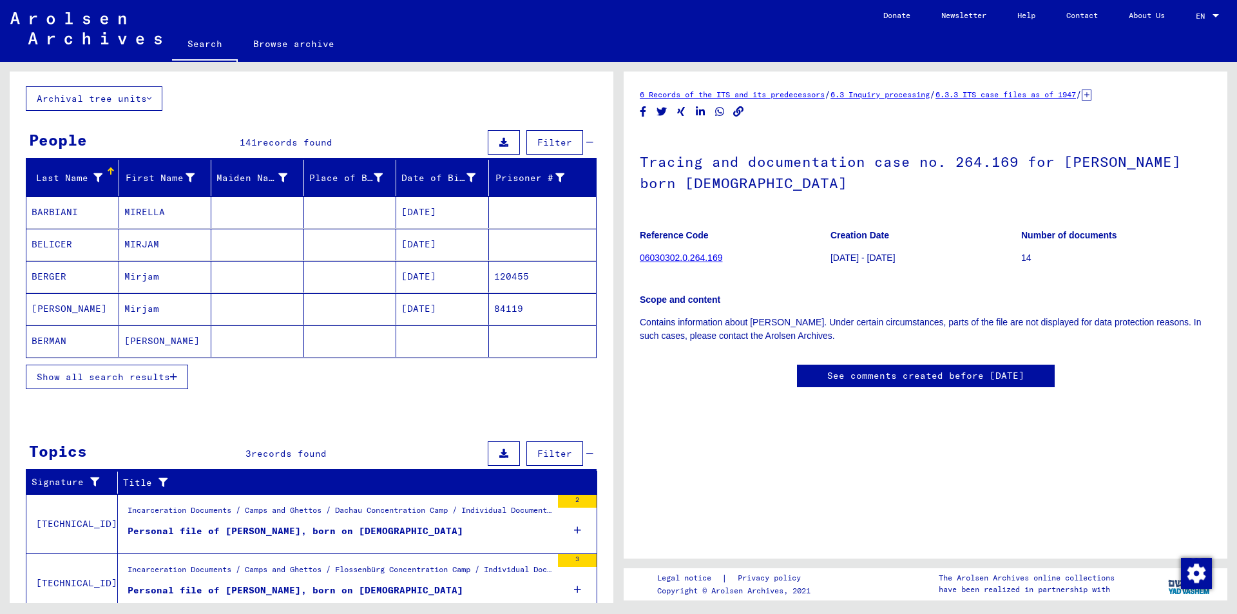
click at [157, 376] on span "Show all search results" at bounding box center [103, 377] width 133 height 12
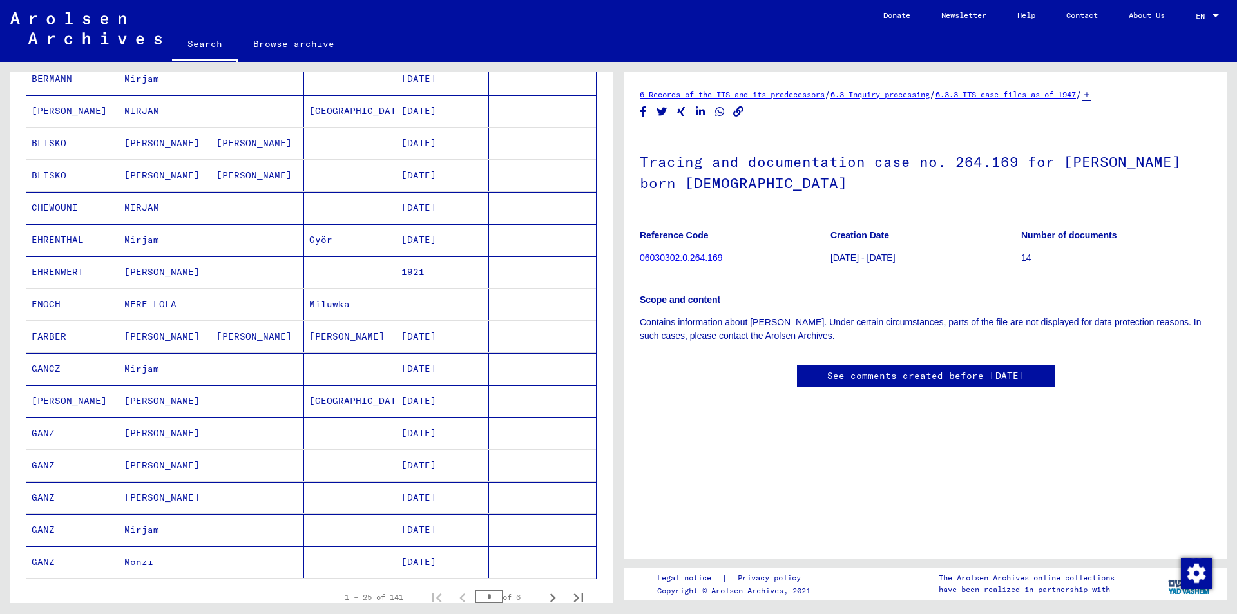
scroll to position [645, 0]
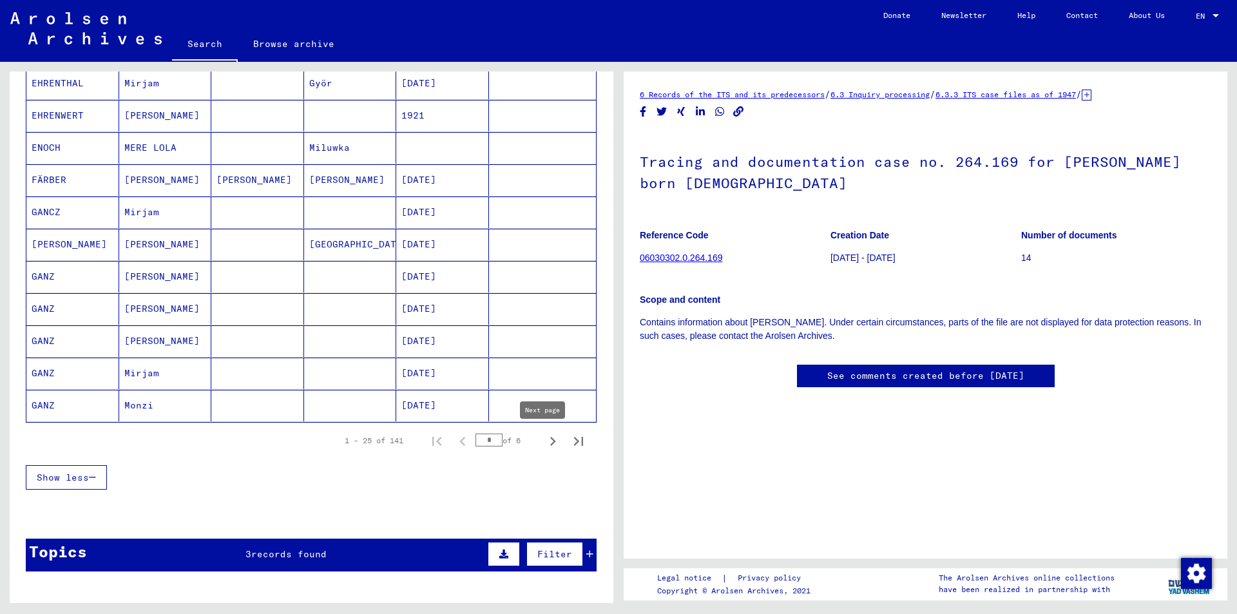
click at [550, 444] on icon "Next page" at bounding box center [553, 441] width 6 height 9
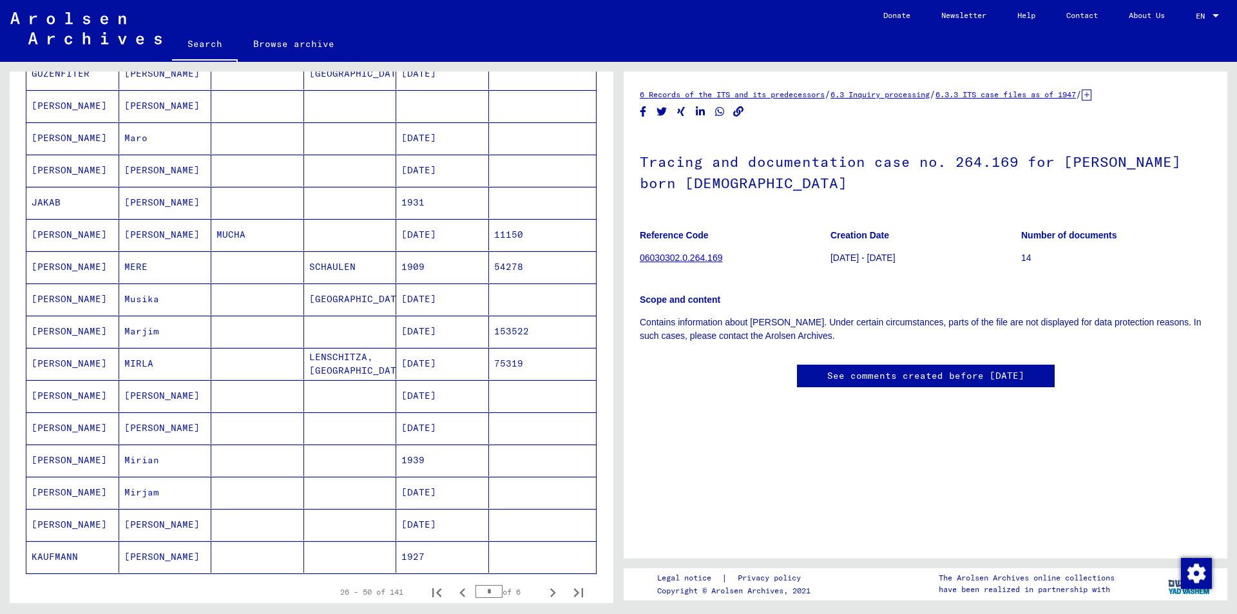
scroll to position [580, 0]
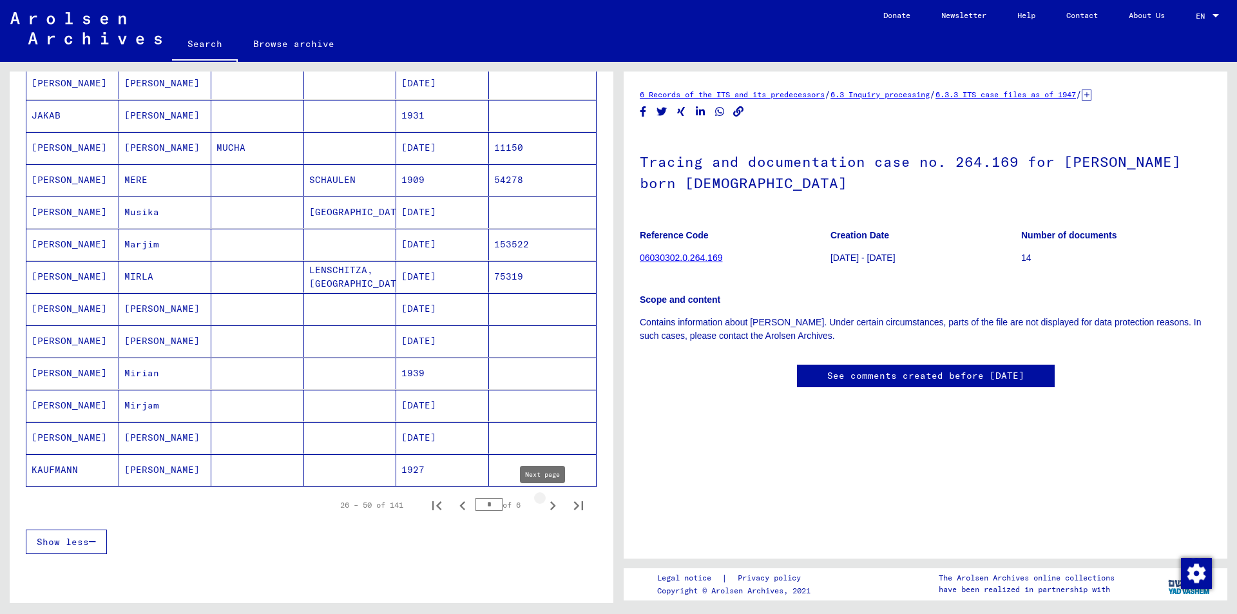
click at [545, 501] on icon "Next page" at bounding box center [553, 506] width 18 height 18
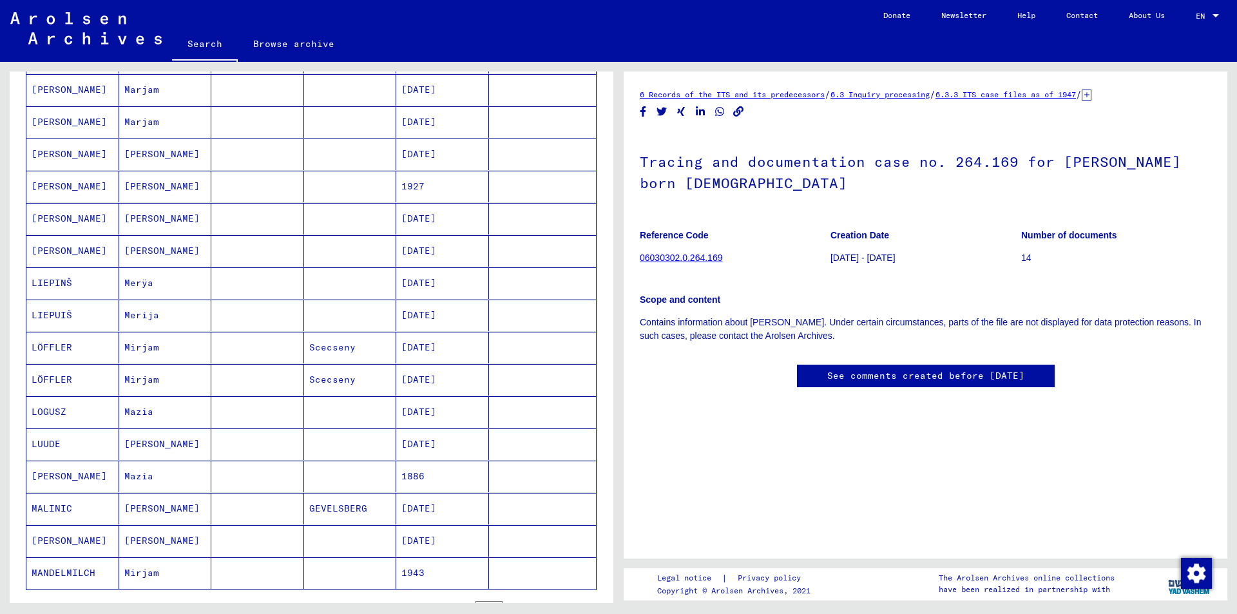
scroll to position [516, 0]
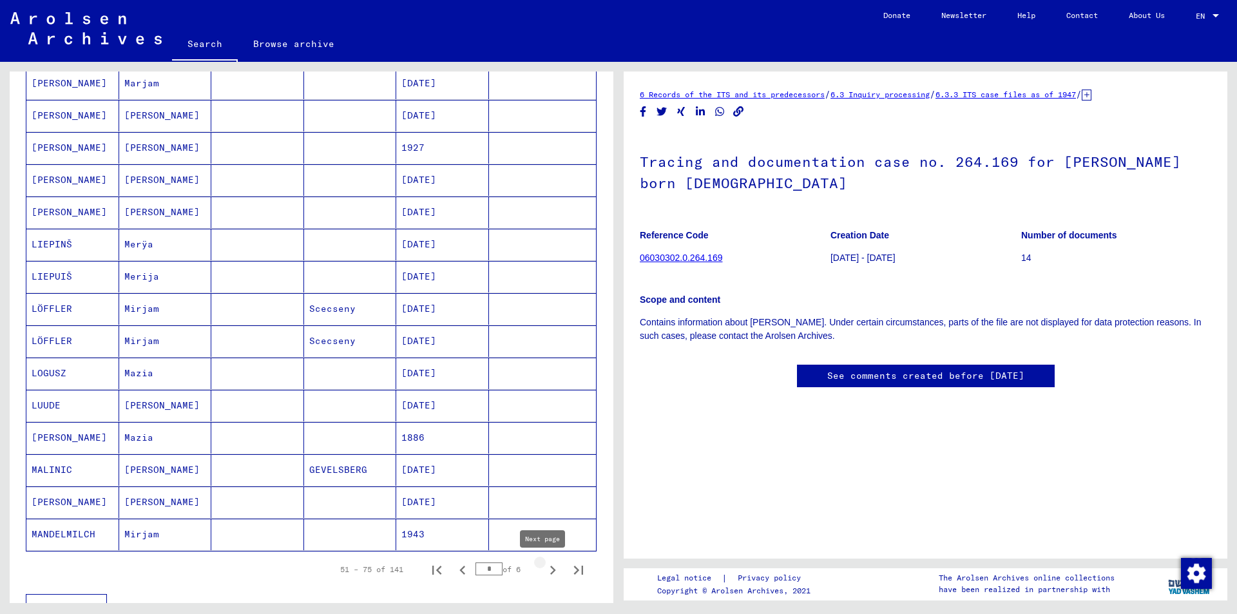
click at [544, 568] on icon "Next page" at bounding box center [553, 570] width 18 height 18
type input "*"
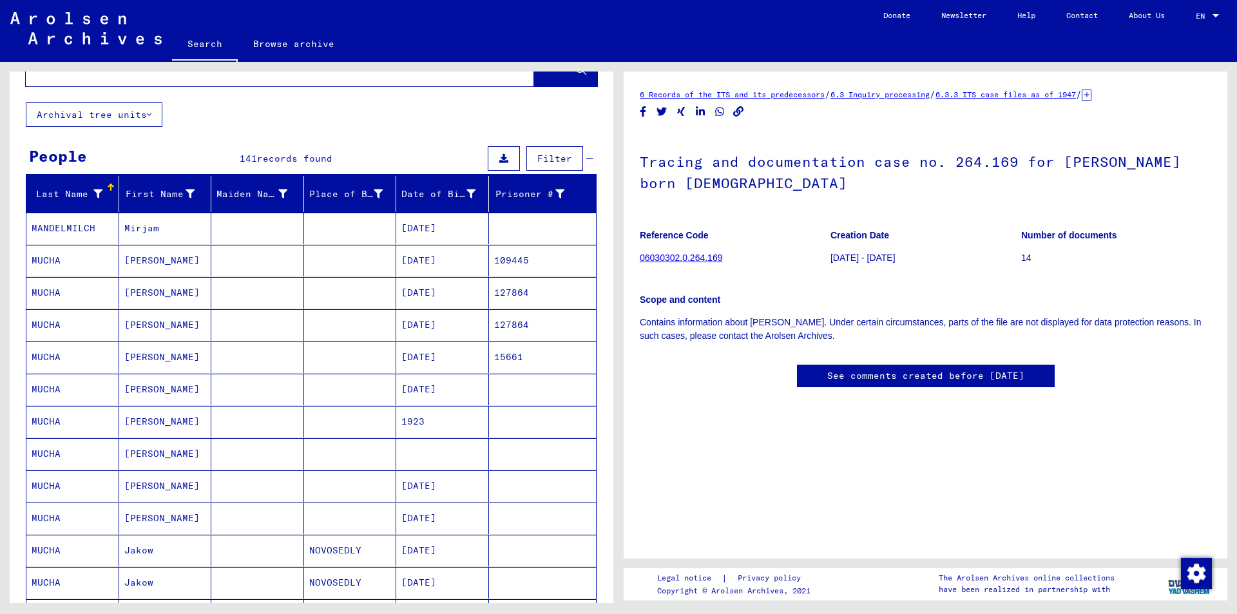
scroll to position [0, 0]
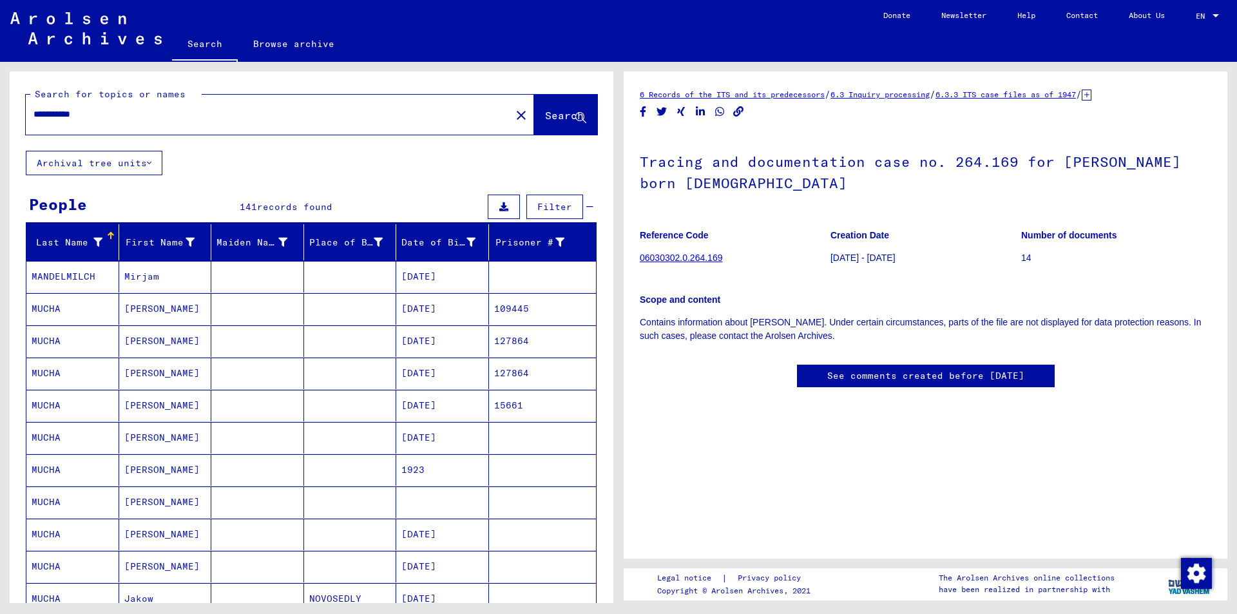
click at [205, 313] on mat-cell "[PERSON_NAME]" at bounding box center [165, 309] width 93 height 32
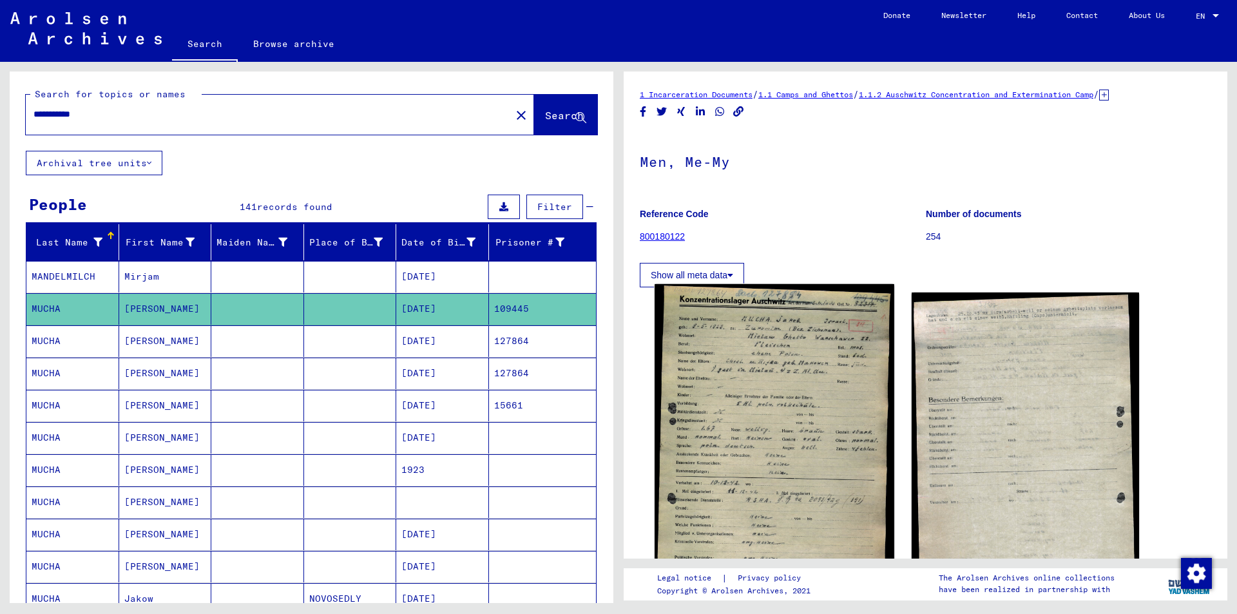
click at [773, 313] on img at bounding box center [774, 455] width 239 height 342
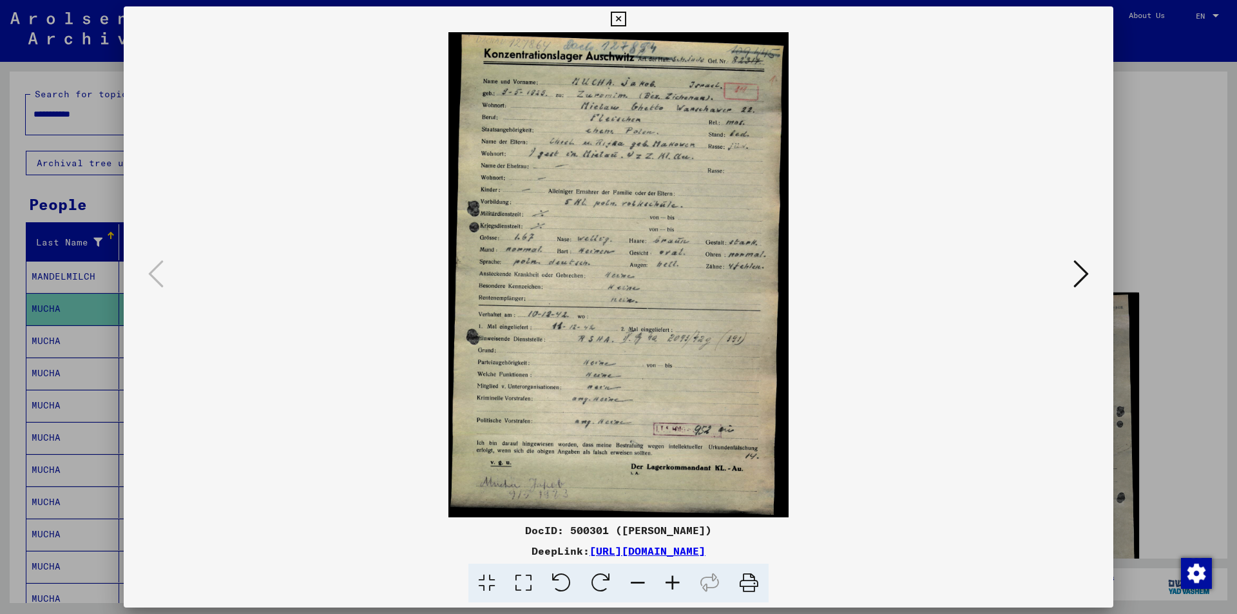
click at [1078, 270] on icon at bounding box center [1081, 273] width 15 height 31
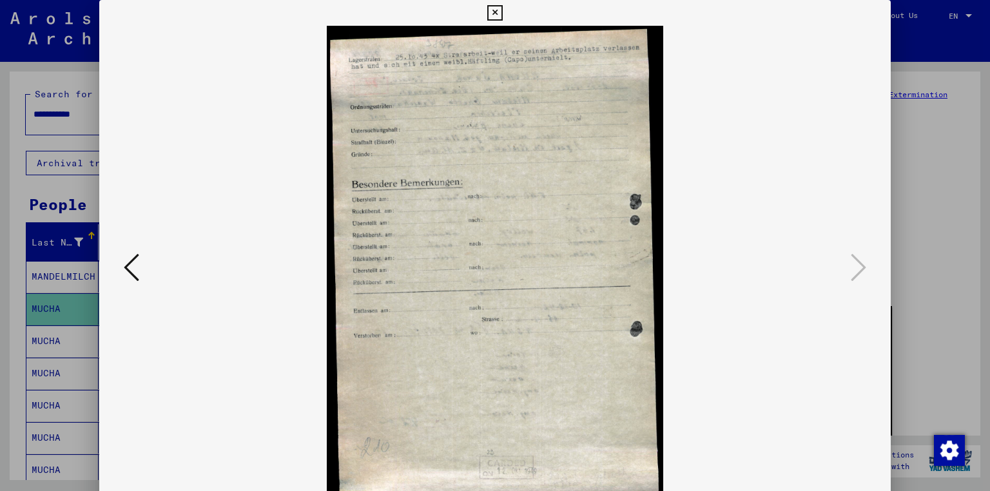
click at [137, 157] on div at bounding box center [495, 268] width 792 height 485
click at [941, 179] on div at bounding box center [495, 245] width 990 height 491
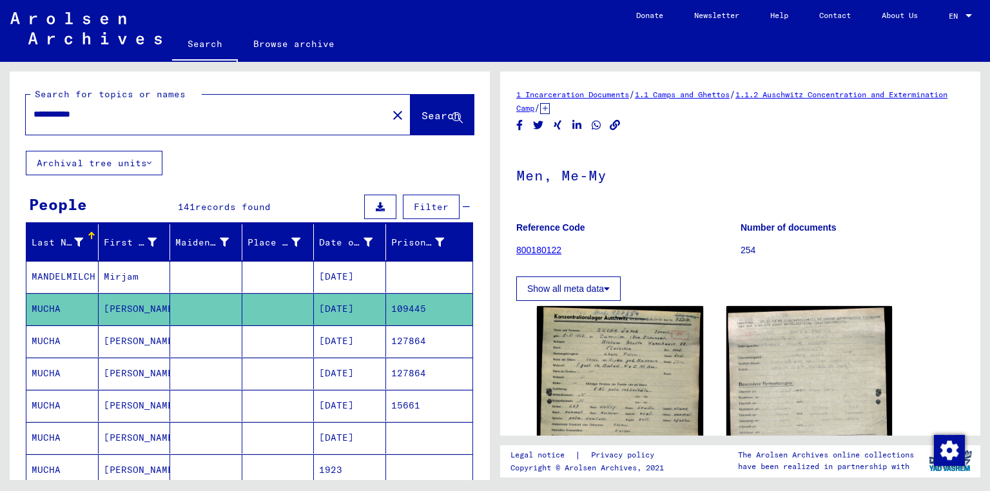
click at [431, 344] on mat-cell "127864" at bounding box center [429, 341] width 87 height 32
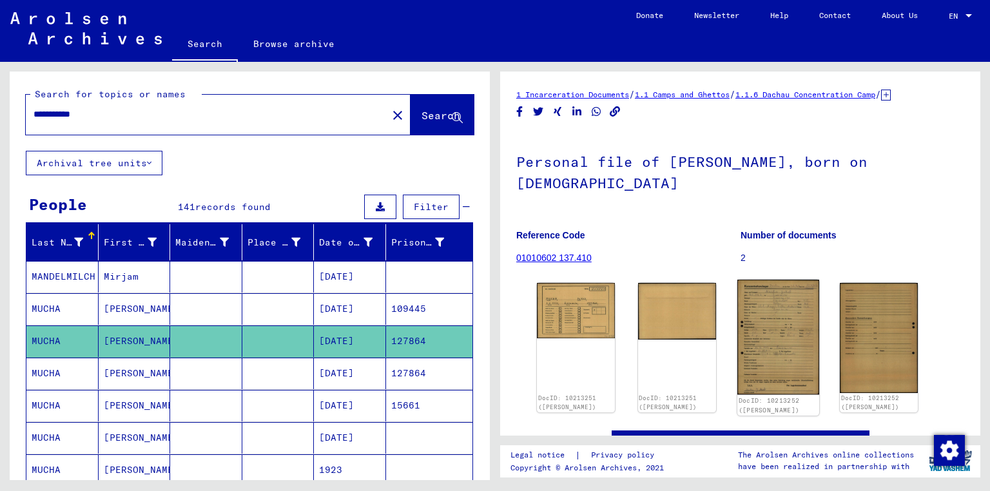
click at [755, 316] on img at bounding box center [778, 337] width 82 height 115
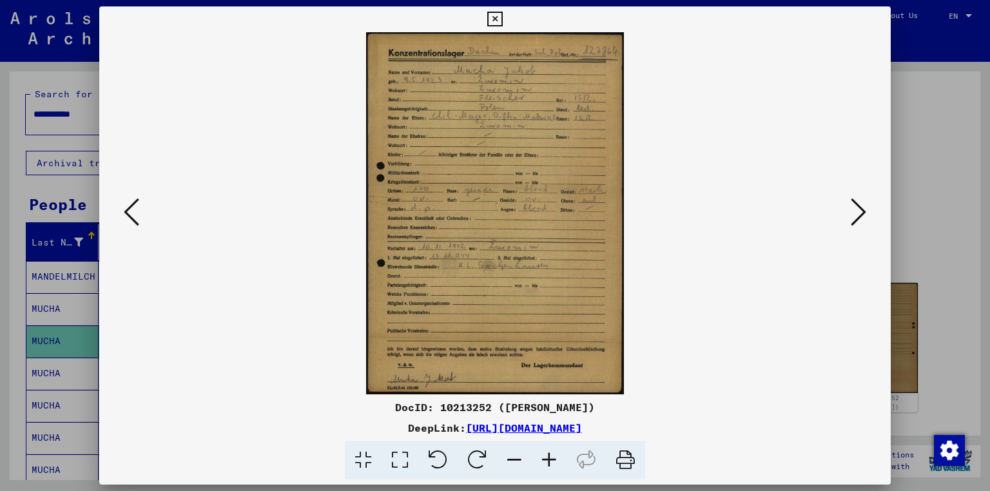
click at [895, 343] on div at bounding box center [495, 245] width 990 height 491
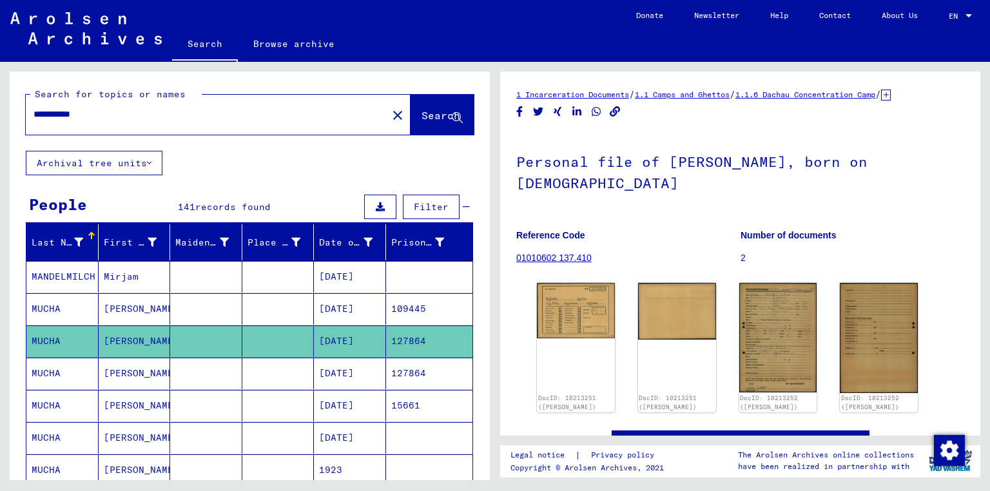
click at [451, 383] on mat-cell "127864" at bounding box center [429, 374] width 87 height 32
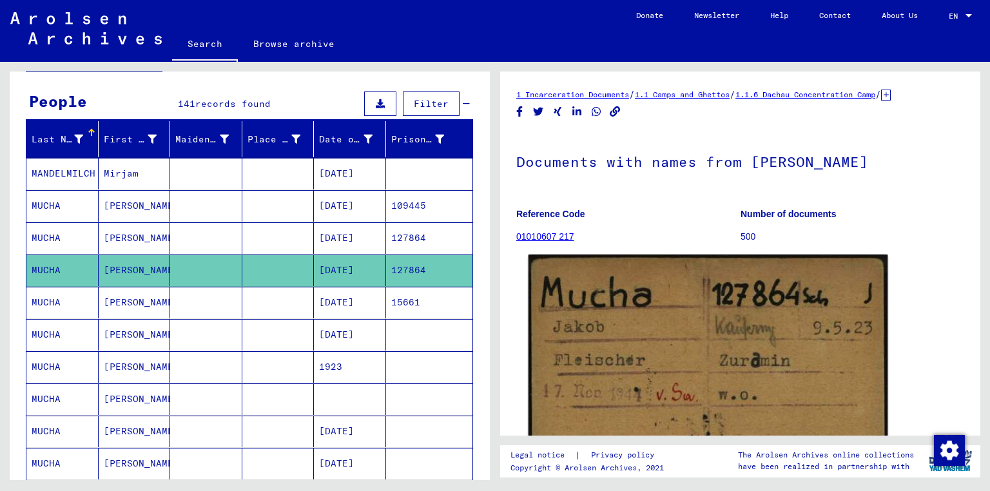
scroll to position [155, 0]
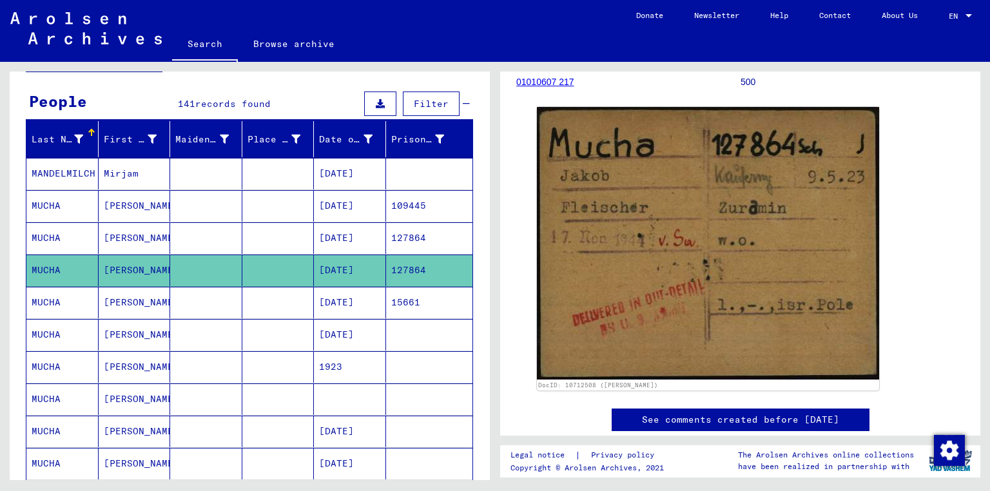
click at [425, 293] on mat-cell "15661" at bounding box center [429, 303] width 87 height 32
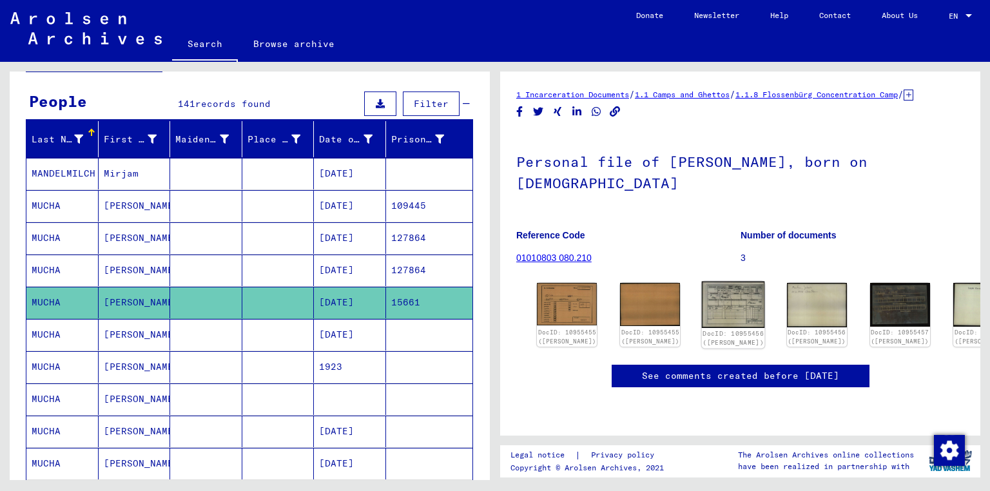
click at [702, 293] on img at bounding box center [733, 305] width 63 height 46
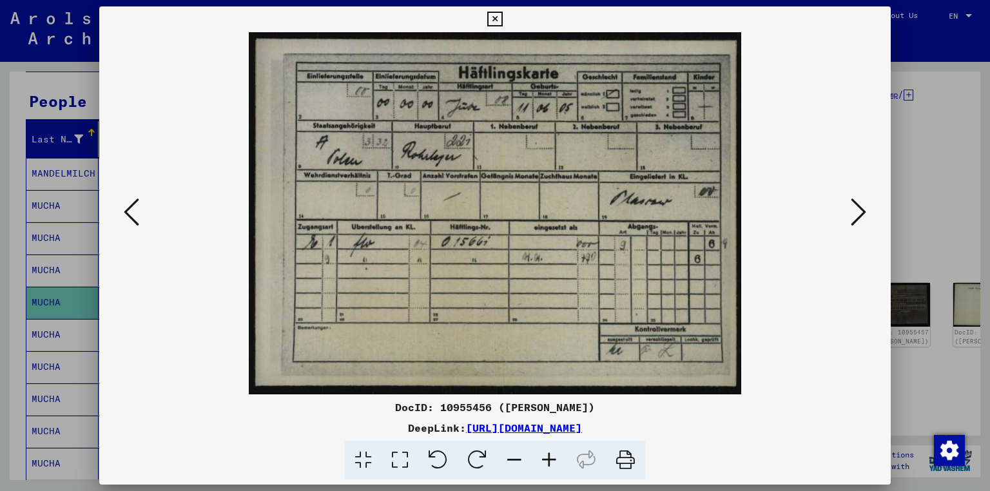
click at [871, 204] on div at bounding box center [495, 213] width 792 height 362
click at [867, 208] on button at bounding box center [858, 213] width 23 height 37
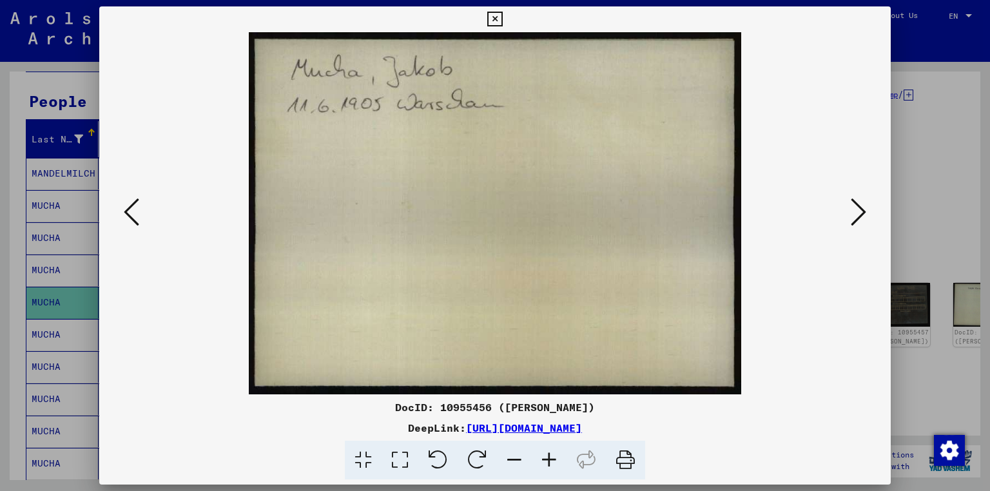
click at [867, 208] on button at bounding box center [858, 213] width 23 height 37
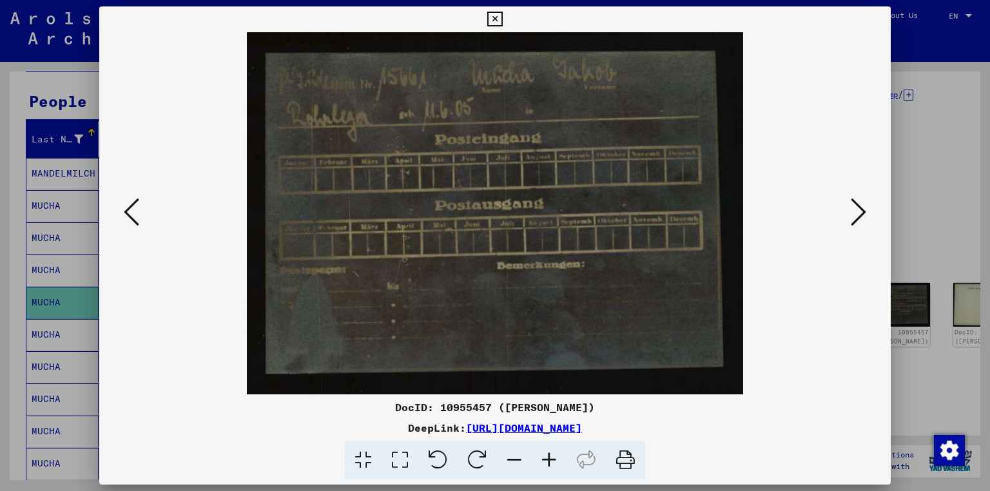
click at [867, 208] on button at bounding box center [858, 213] width 23 height 37
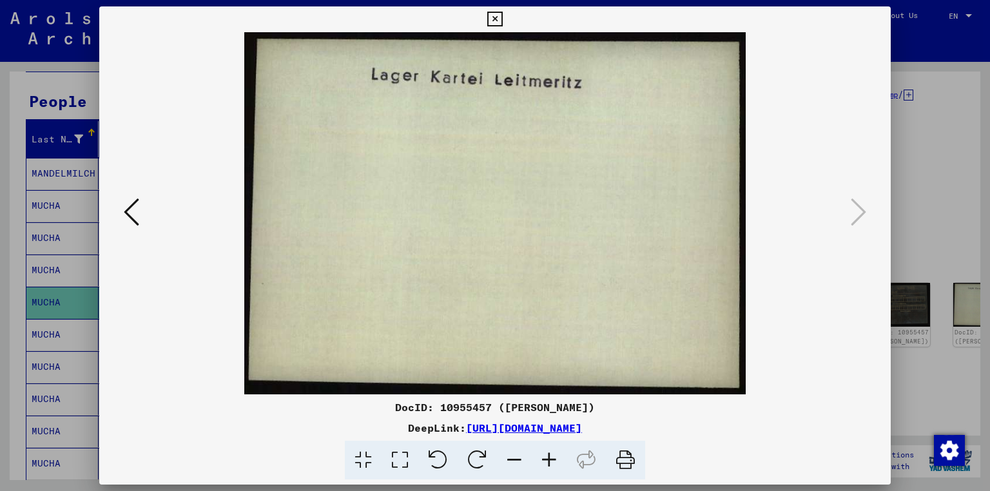
click at [911, 249] on div at bounding box center [495, 245] width 990 height 491
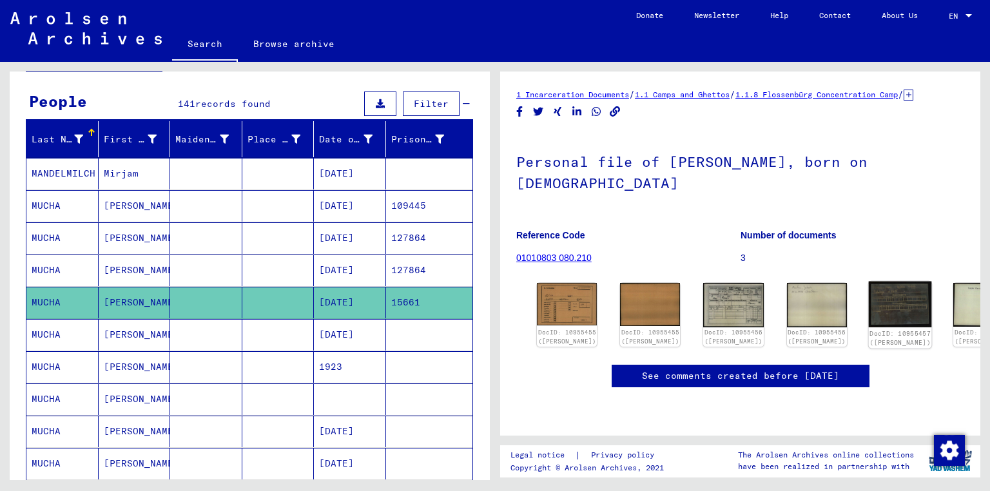
click at [868, 300] on img at bounding box center [899, 305] width 63 height 46
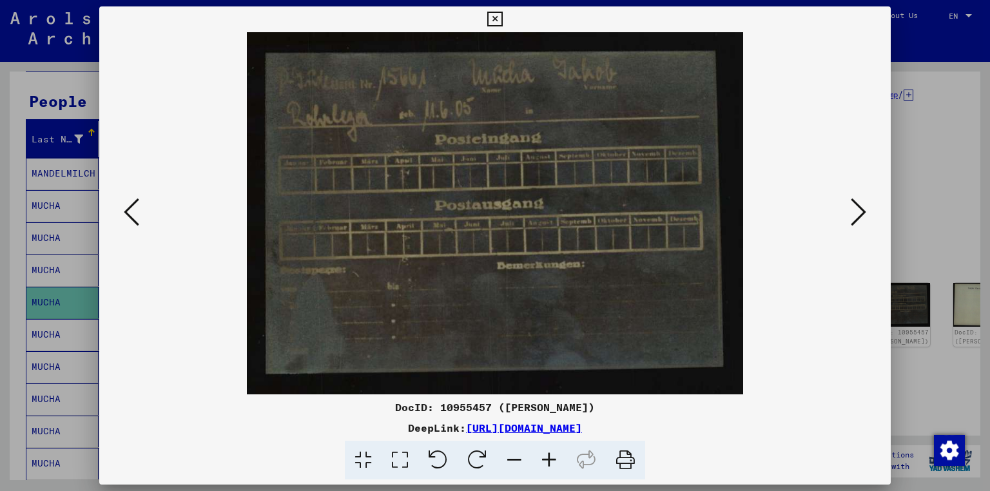
click at [861, 209] on icon at bounding box center [858, 212] width 15 height 31
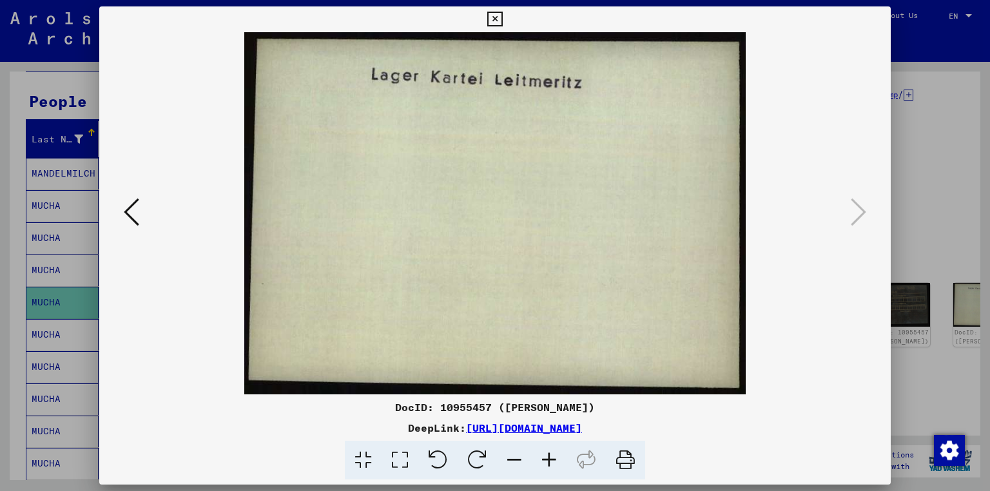
click at [949, 225] on div at bounding box center [495, 245] width 990 height 491
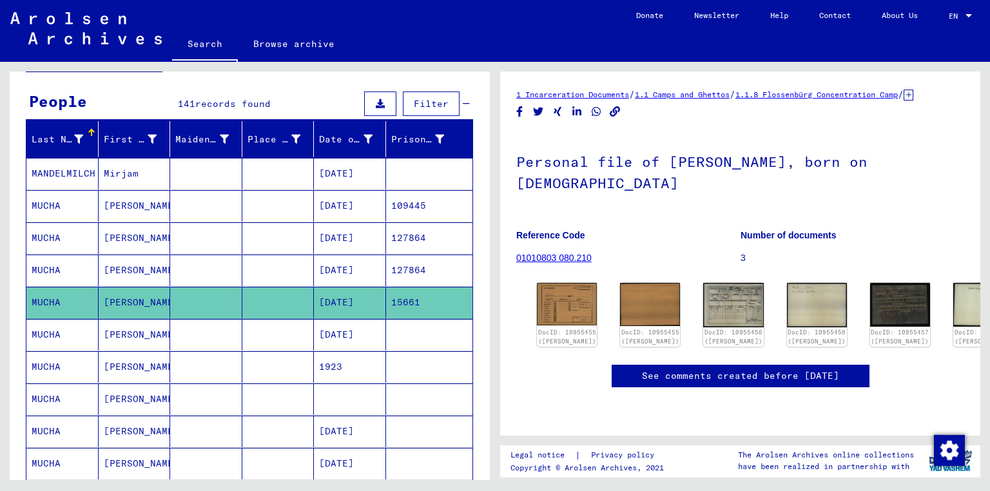
click at [394, 322] on mat-cell at bounding box center [429, 335] width 87 height 32
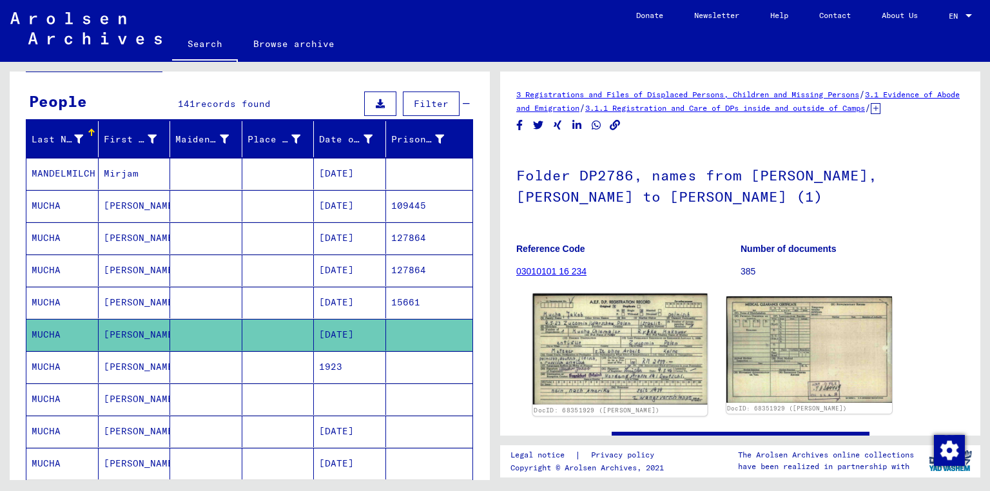
click at [572, 361] on img at bounding box center [620, 349] width 174 height 111
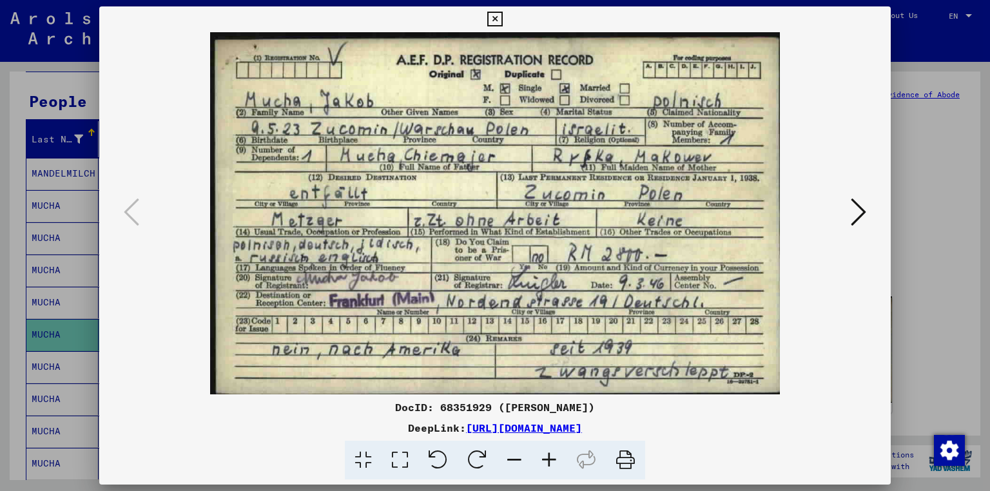
click at [0, 279] on div at bounding box center [495, 245] width 990 height 491
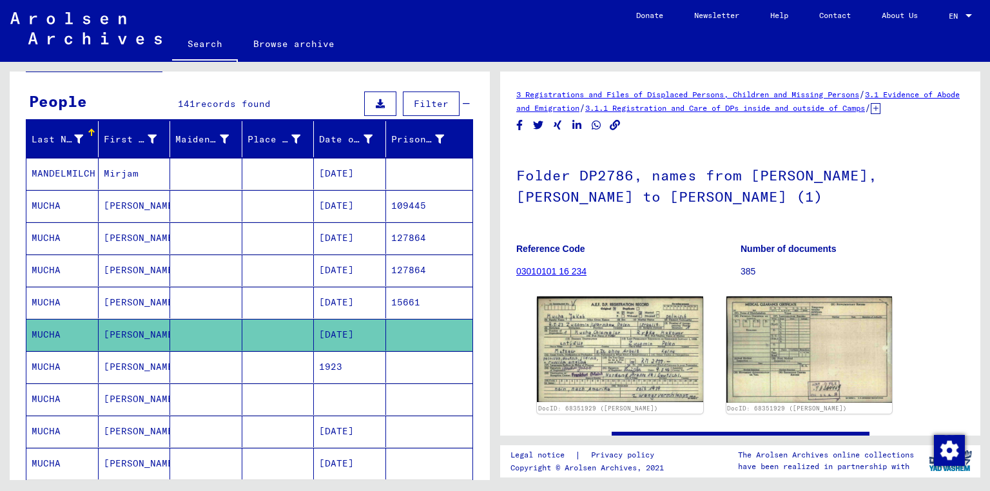
click at [250, 358] on mat-cell at bounding box center [278, 367] width 72 height 32
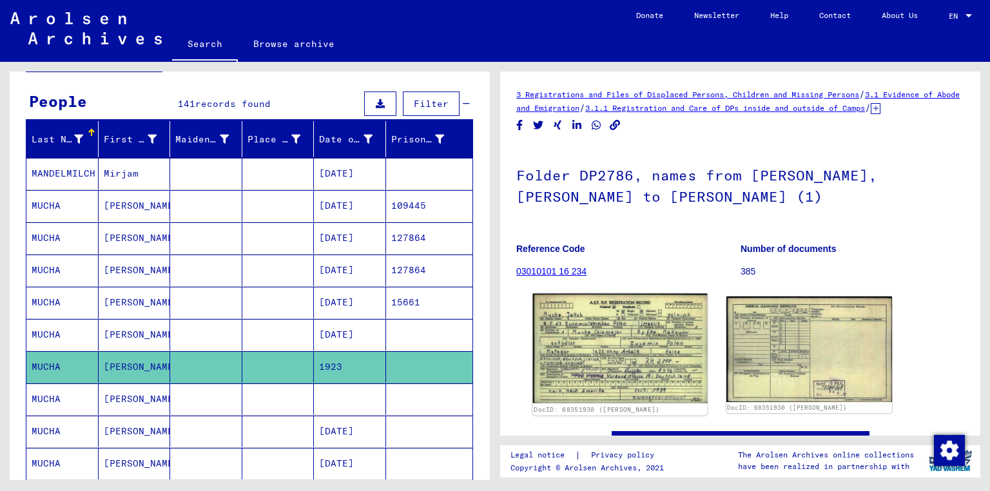
click at [583, 358] on img at bounding box center [620, 349] width 174 height 110
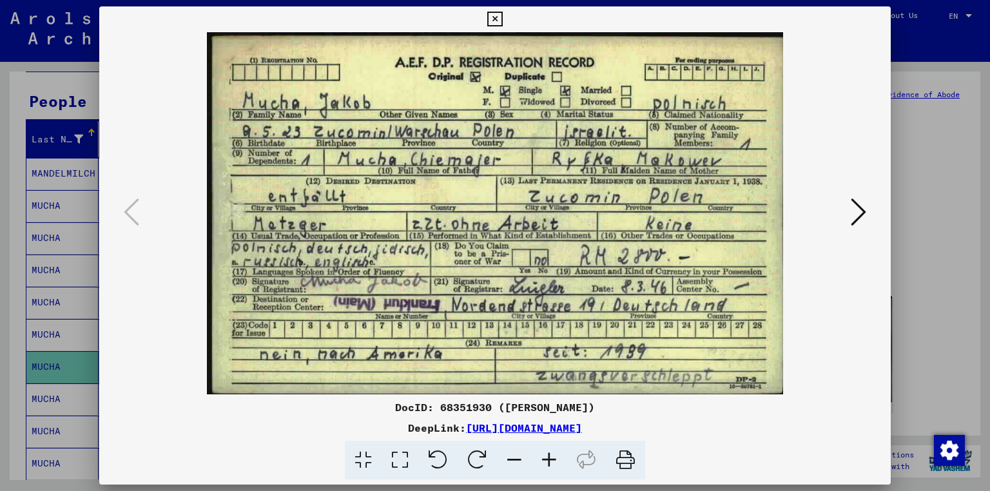
click at [880, 326] on div at bounding box center [495, 213] width 792 height 362
click at [0, 296] on div at bounding box center [495, 245] width 990 height 491
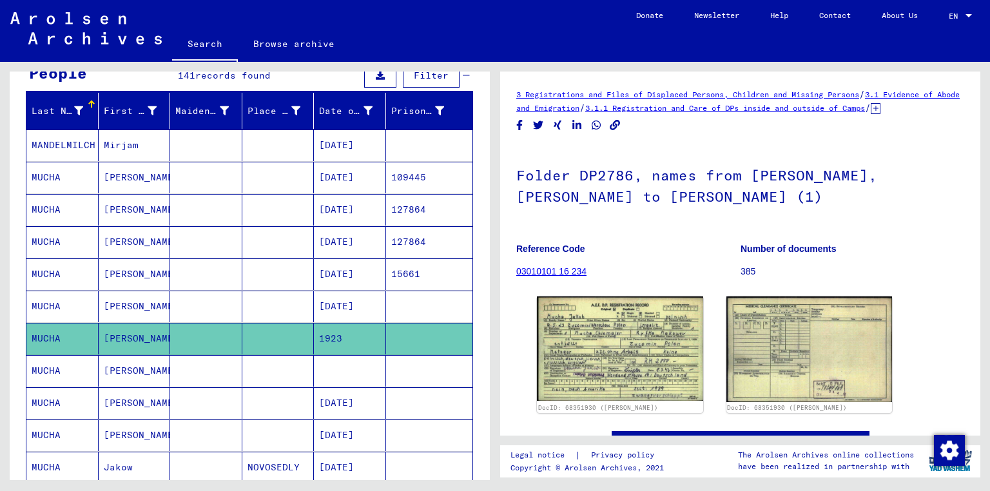
scroll to position [206, 0]
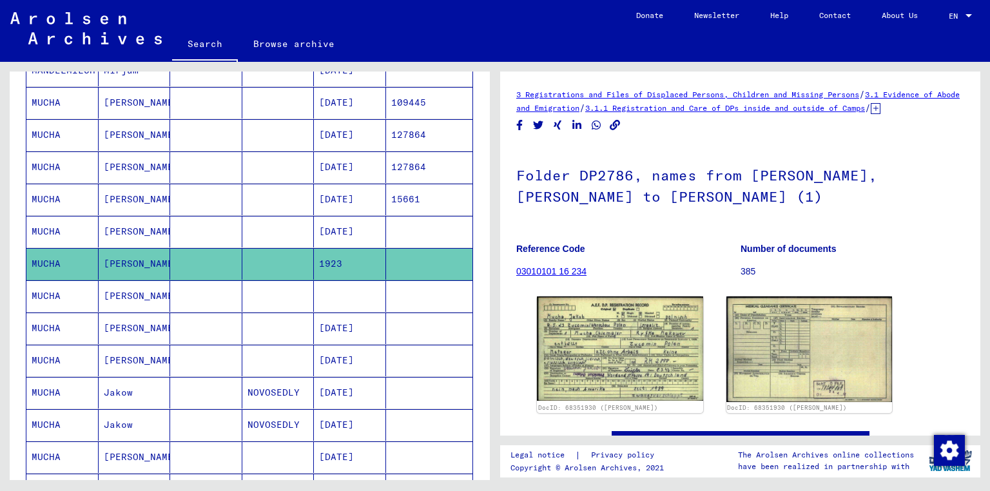
click at [258, 320] on mat-cell at bounding box center [278, 329] width 72 height 32
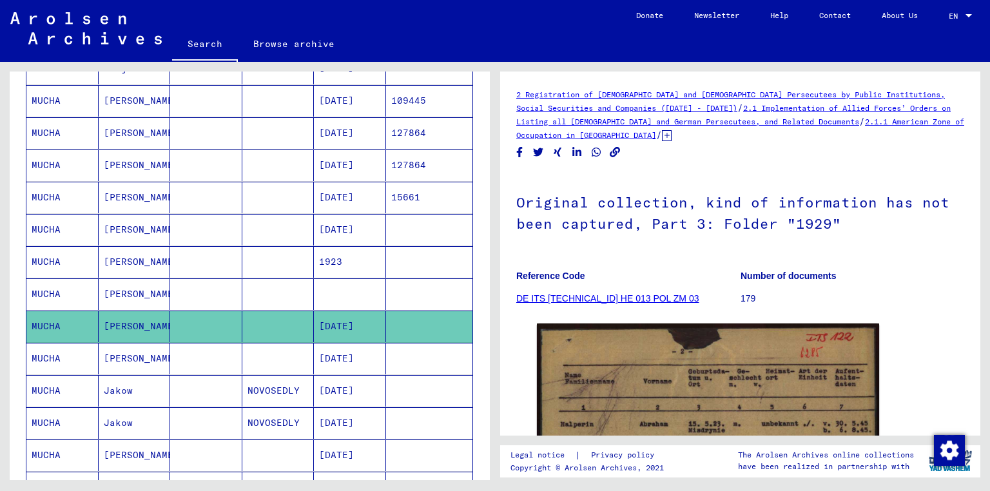
scroll to position [206, 0]
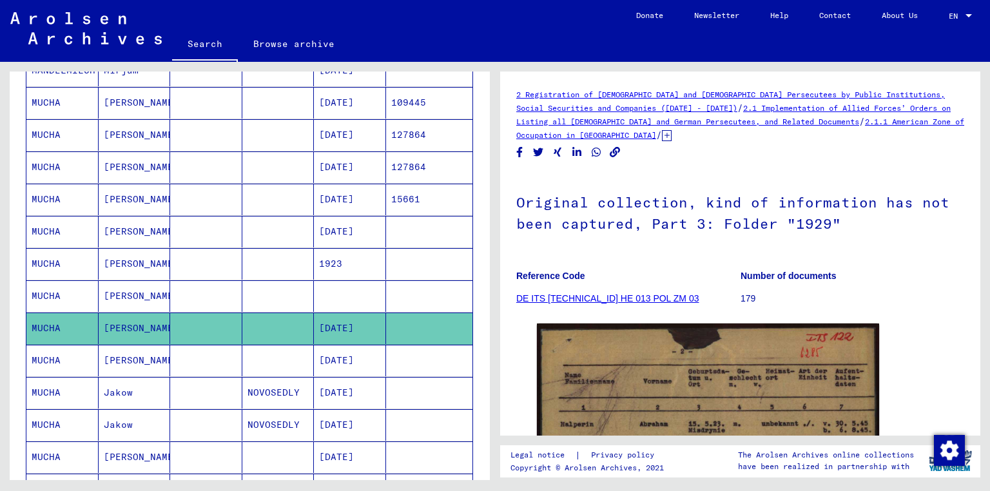
click at [289, 205] on mat-cell at bounding box center [278, 200] width 72 height 32
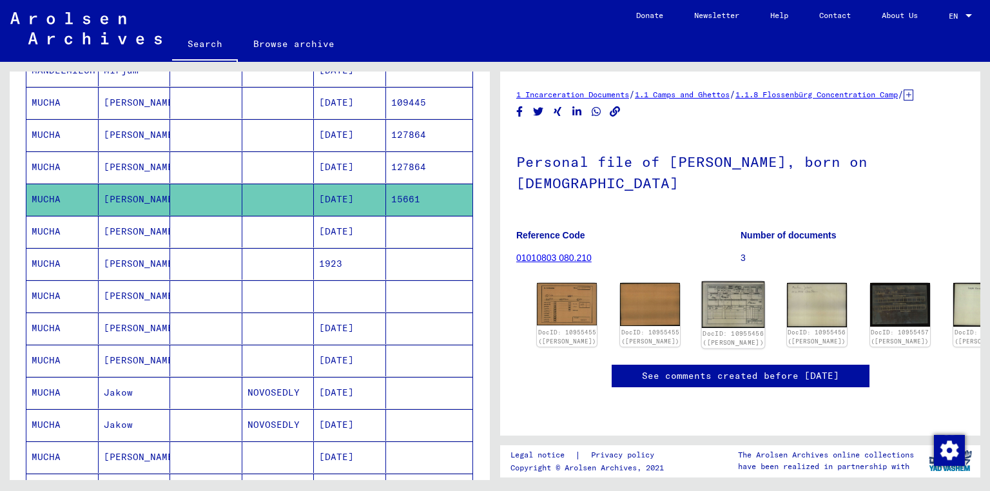
click at [702, 295] on img at bounding box center [733, 305] width 63 height 46
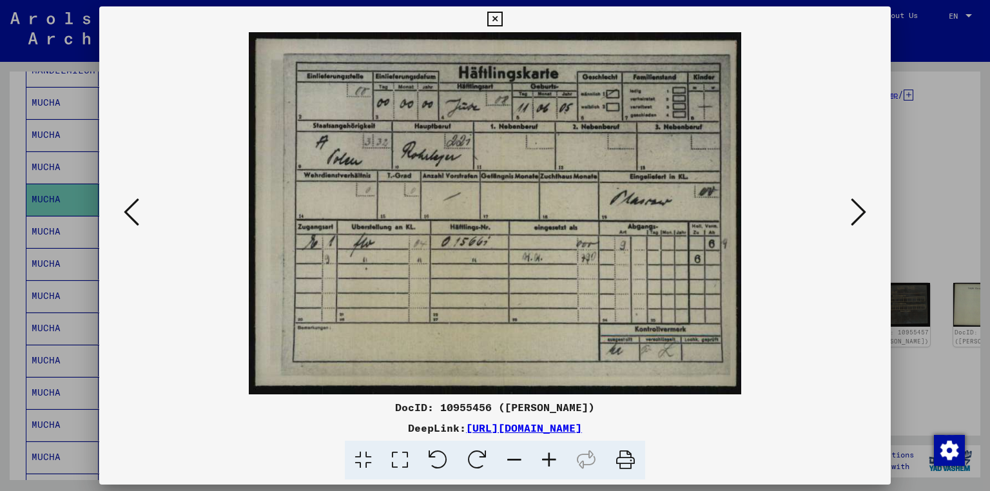
click at [884, 233] on div at bounding box center [495, 213] width 792 height 362
click at [922, 235] on div at bounding box center [495, 245] width 990 height 491
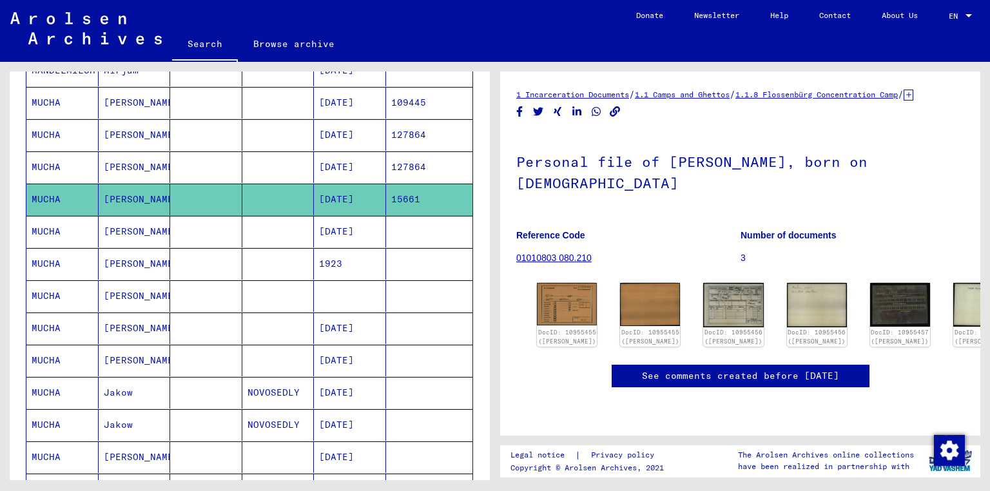
click at [343, 230] on mat-cell "[DATE]" at bounding box center [350, 232] width 72 height 32
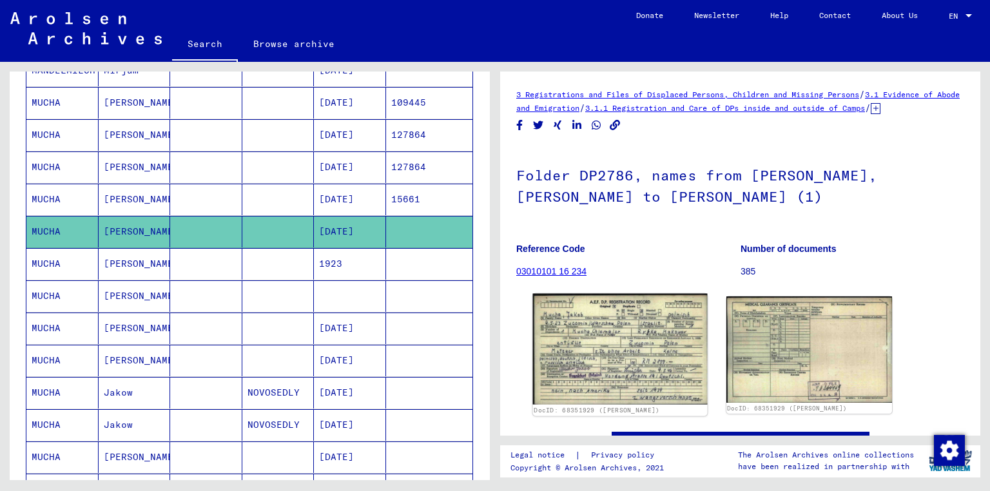
click at [644, 346] on img at bounding box center [620, 349] width 174 height 111
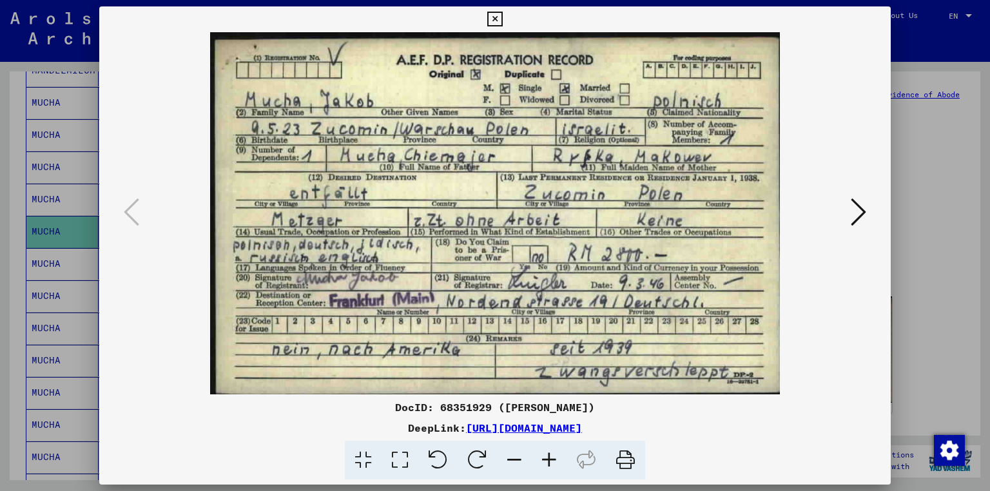
click at [918, 291] on div at bounding box center [495, 245] width 990 height 491
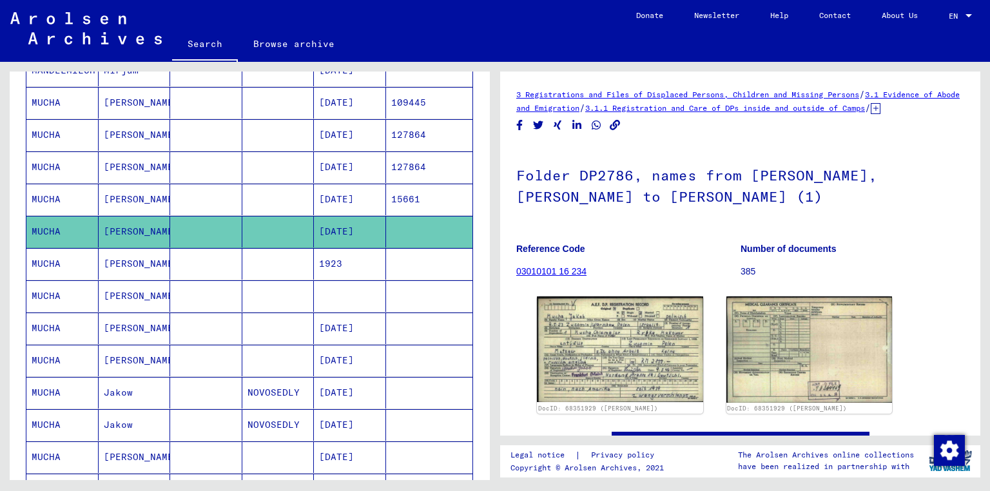
click at [281, 184] on mat-cell at bounding box center [278, 200] width 72 height 32
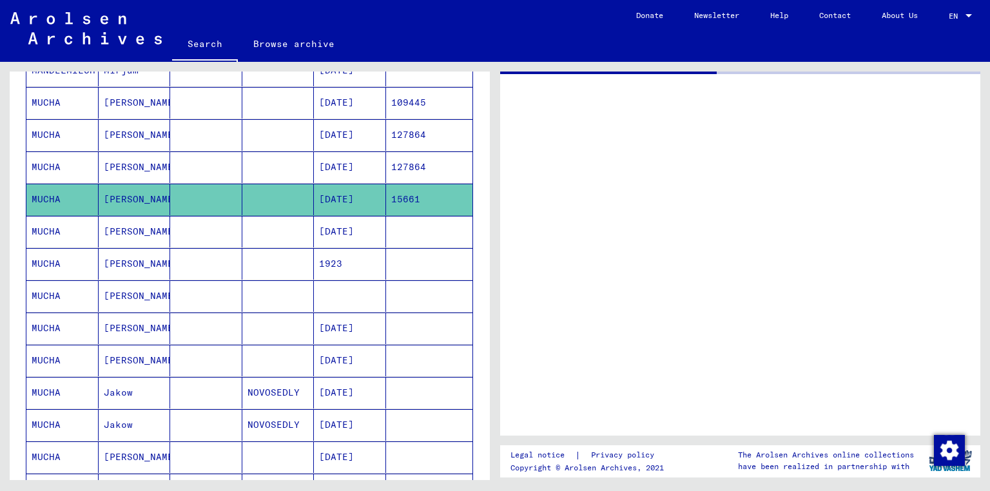
click at [282, 164] on mat-cell at bounding box center [278, 167] width 72 height 32
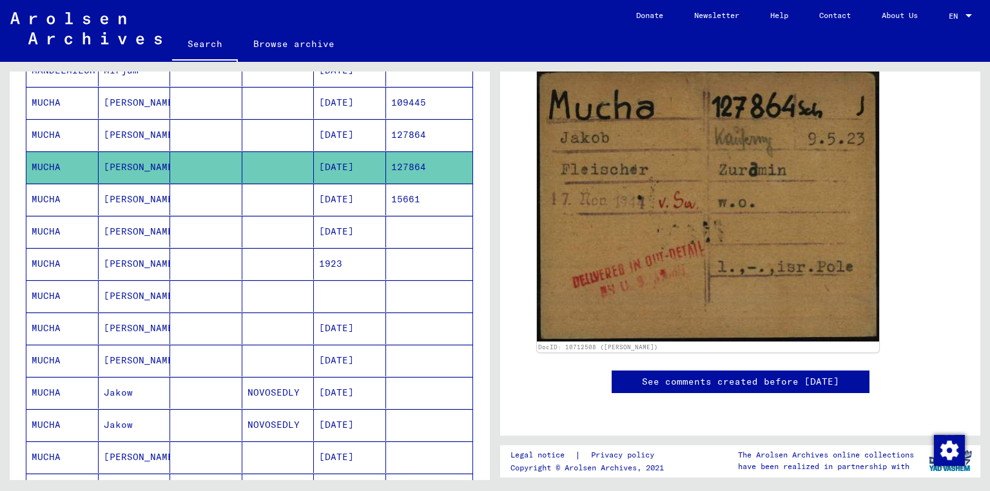
scroll to position [206, 0]
click at [209, 140] on mat-cell at bounding box center [206, 135] width 72 height 32
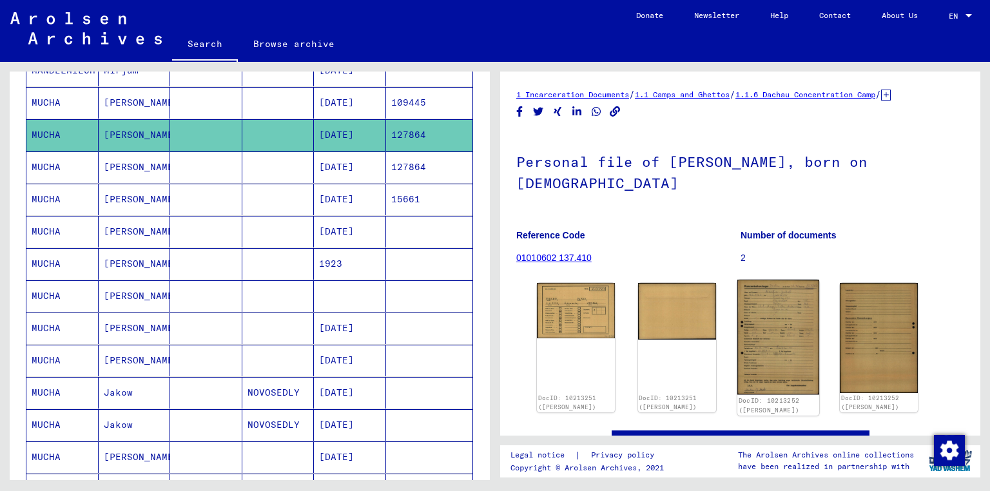
click at [766, 318] on img at bounding box center [778, 337] width 82 height 115
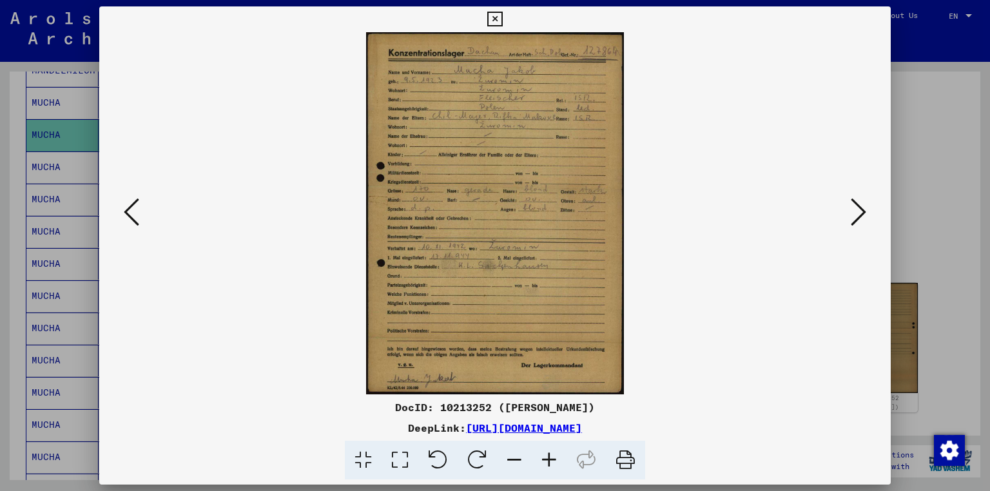
click at [858, 211] on icon at bounding box center [858, 212] width 15 height 31
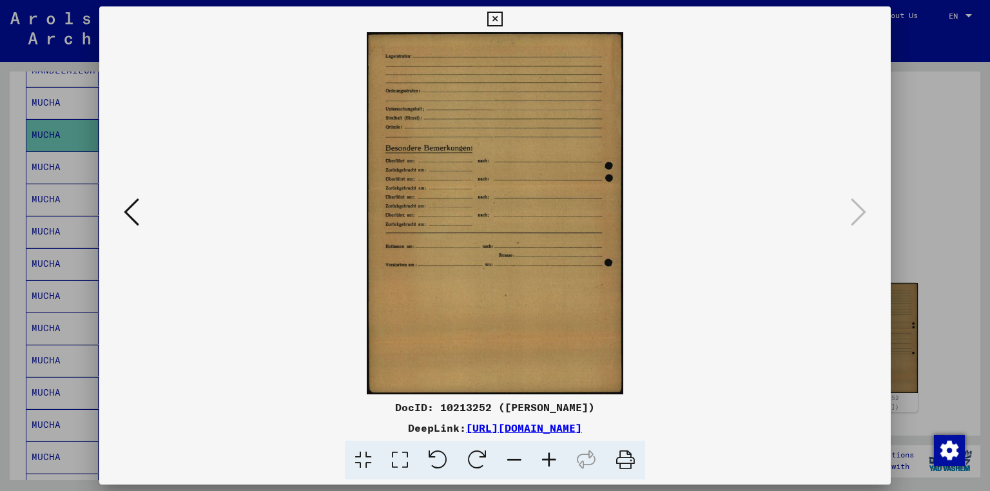
click at [911, 214] on div at bounding box center [495, 245] width 990 height 491
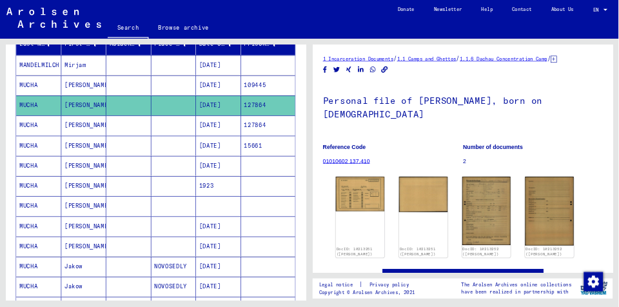
scroll to position [155, 0]
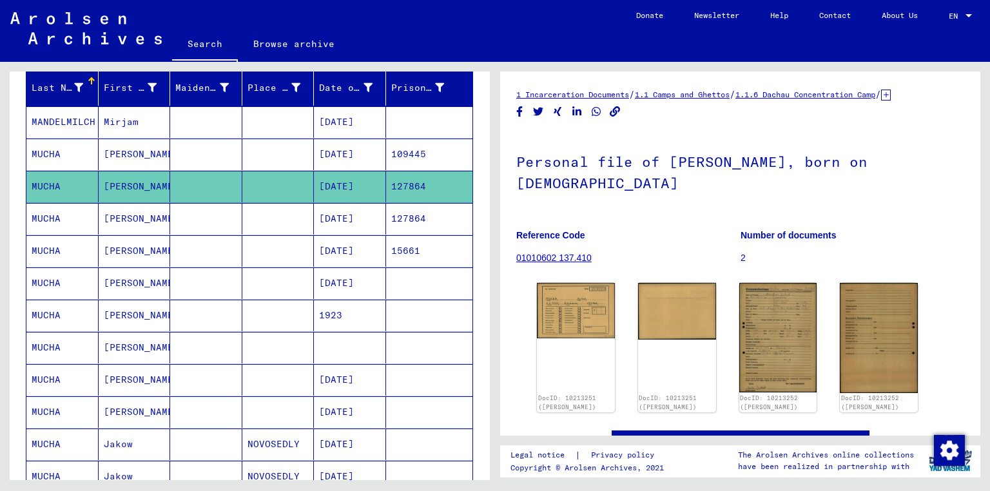
click at [237, 171] on mat-cell at bounding box center [206, 187] width 72 height 32
click at [235, 157] on mat-cell at bounding box center [206, 155] width 72 height 32
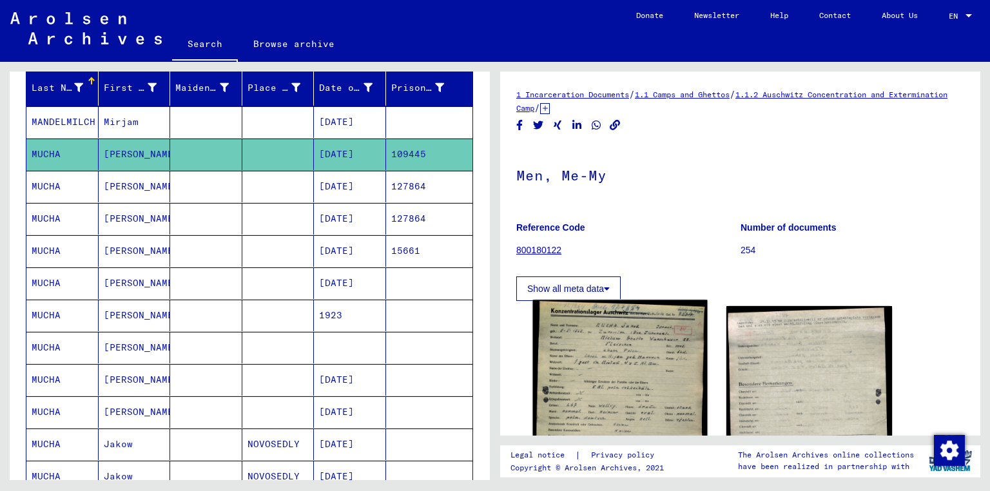
click at [619, 411] on img at bounding box center [620, 424] width 174 height 249
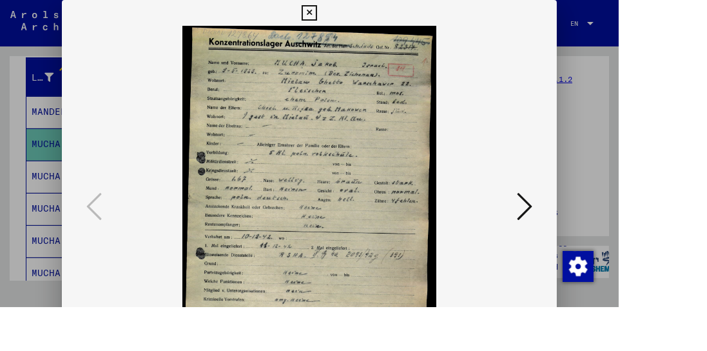
scroll to position [155, 0]
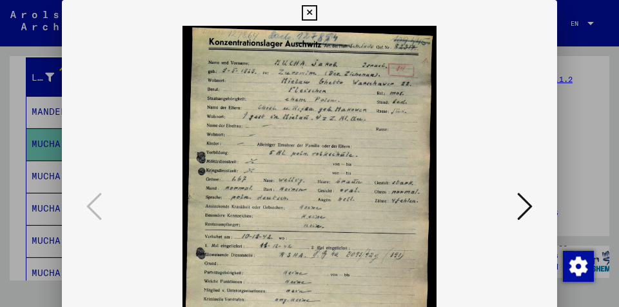
drag, startPoint x: 409, startPoint y: 267, endPoint x: 416, endPoint y: 224, distance: 43.7
click at [411, 225] on img at bounding box center [309, 207] width 407 height 362
click at [586, 273] on img "Change consent" at bounding box center [578, 266] width 31 height 31
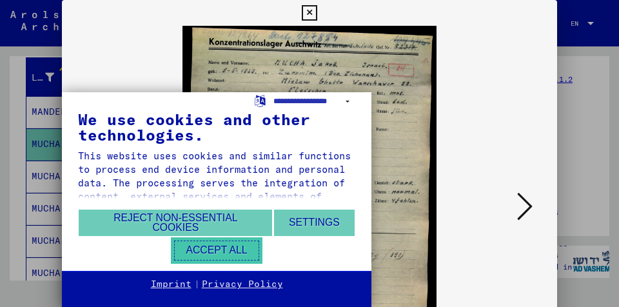
click at [262, 259] on button "Accept all" at bounding box center [216, 250] width 91 height 26
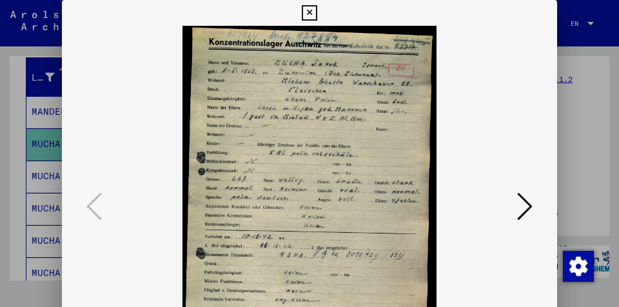
click at [585, 296] on div at bounding box center [309, 153] width 619 height 307
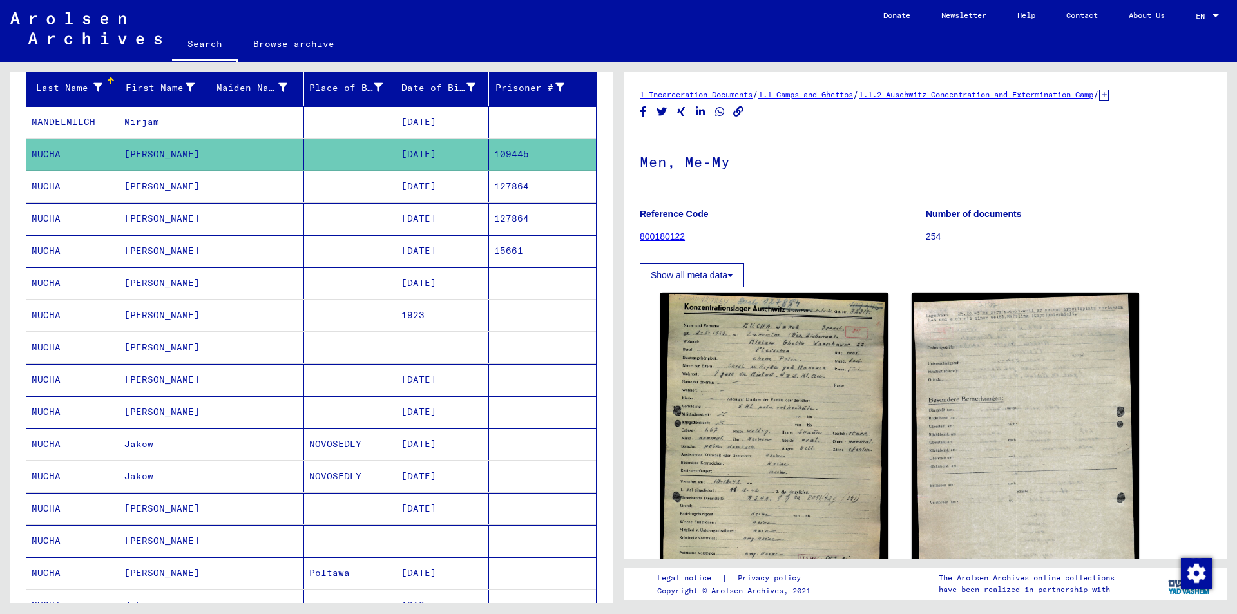
drag, startPoint x: 567, startPoint y: 3, endPoint x: 900, endPoint y: 173, distance: 374.7
click at [900, 173] on h1 "Men, Me-My" at bounding box center [926, 160] width 572 height 57
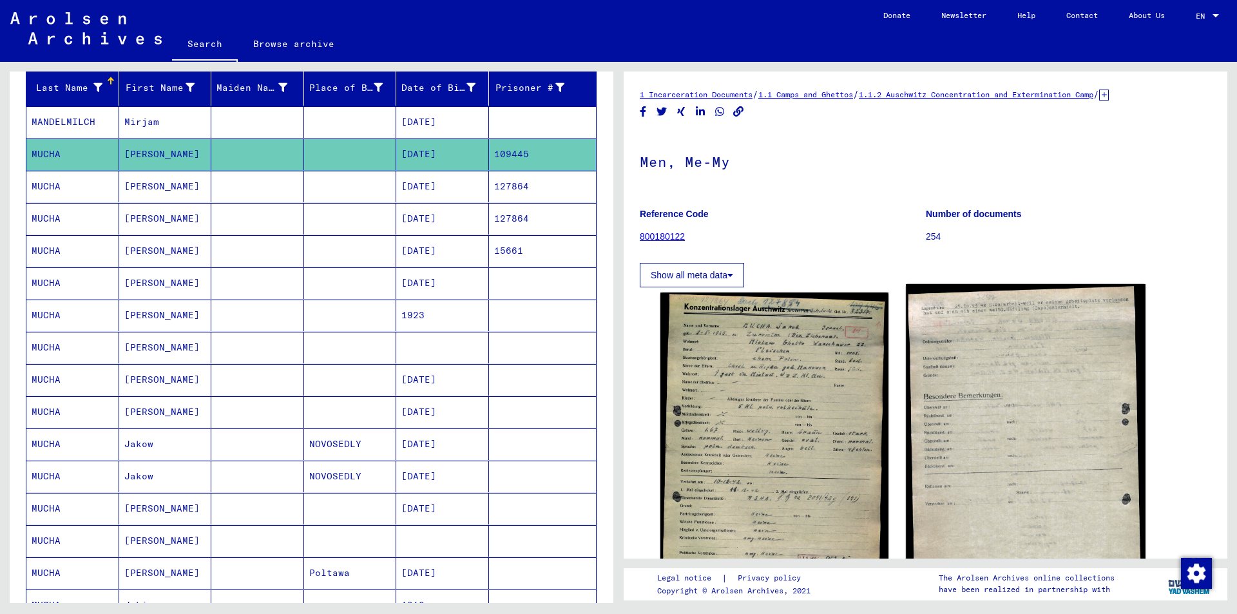
click at [1027, 501] on img at bounding box center [1025, 456] width 239 height 345
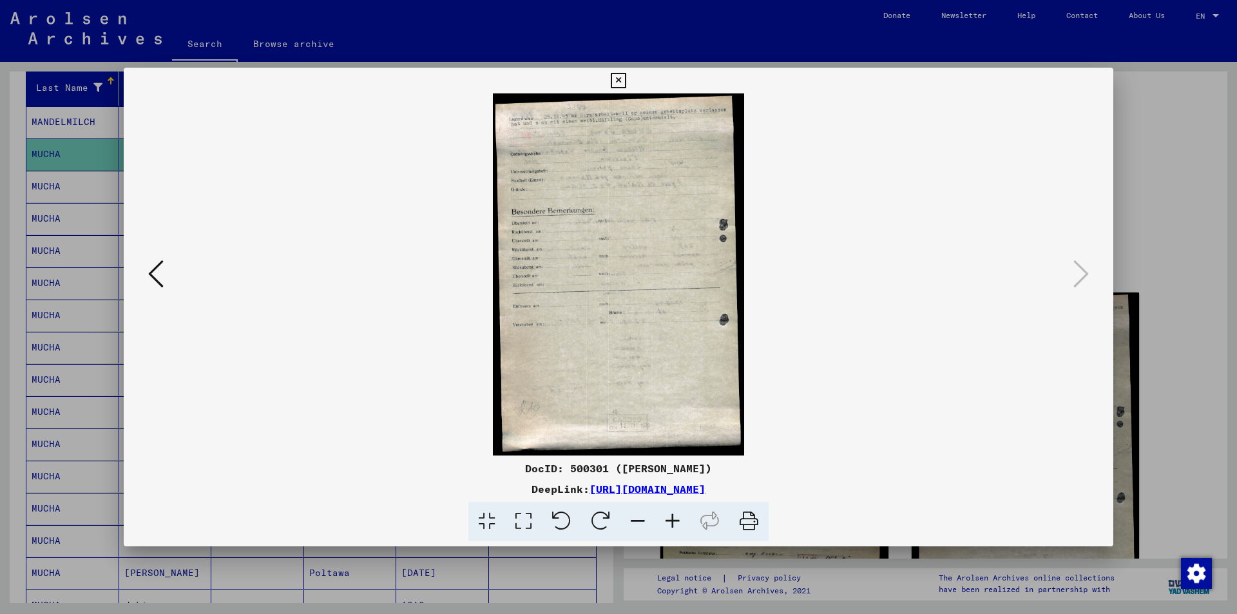
click at [1179, 276] on div at bounding box center [618, 307] width 1237 height 614
